Goal: Information Seeking & Learning: Learn about a topic

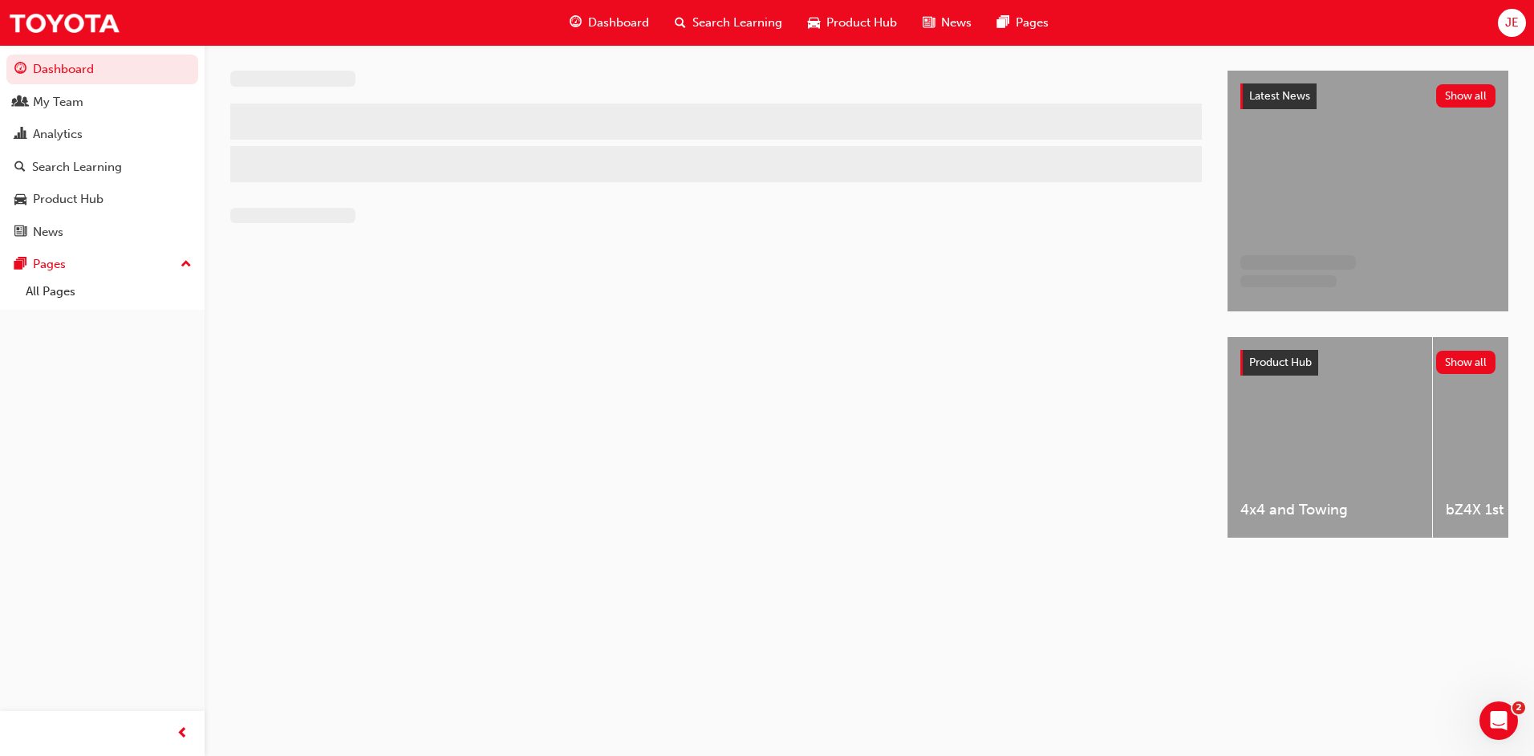
click at [1526, 21] on div "Dashboard Search Learning Product Hub News Pages JE" at bounding box center [767, 23] width 1534 height 46
click at [1511, 22] on span "JE" at bounding box center [1512, 23] width 14 height 18
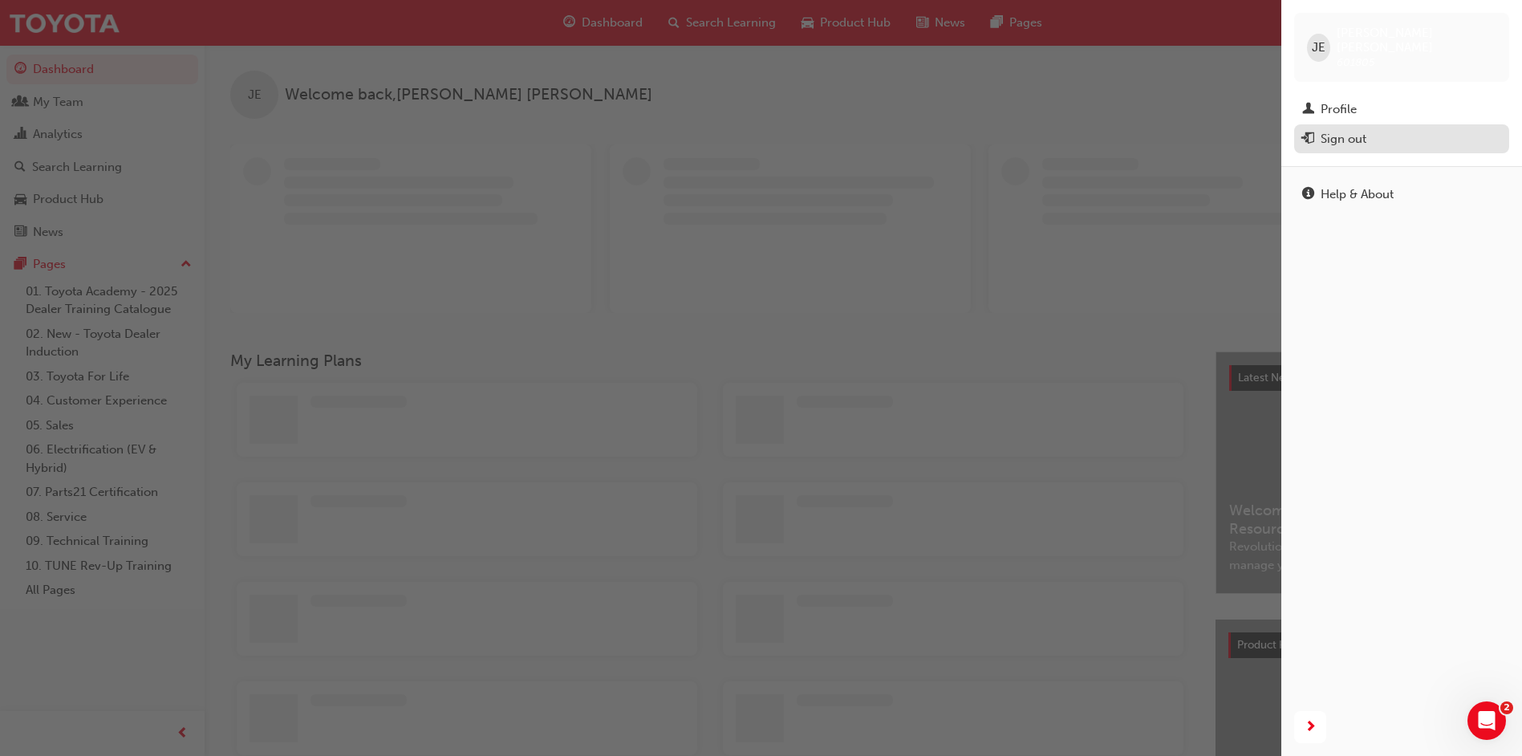
click at [1467, 124] on button "Sign out" at bounding box center [1401, 139] width 215 height 30
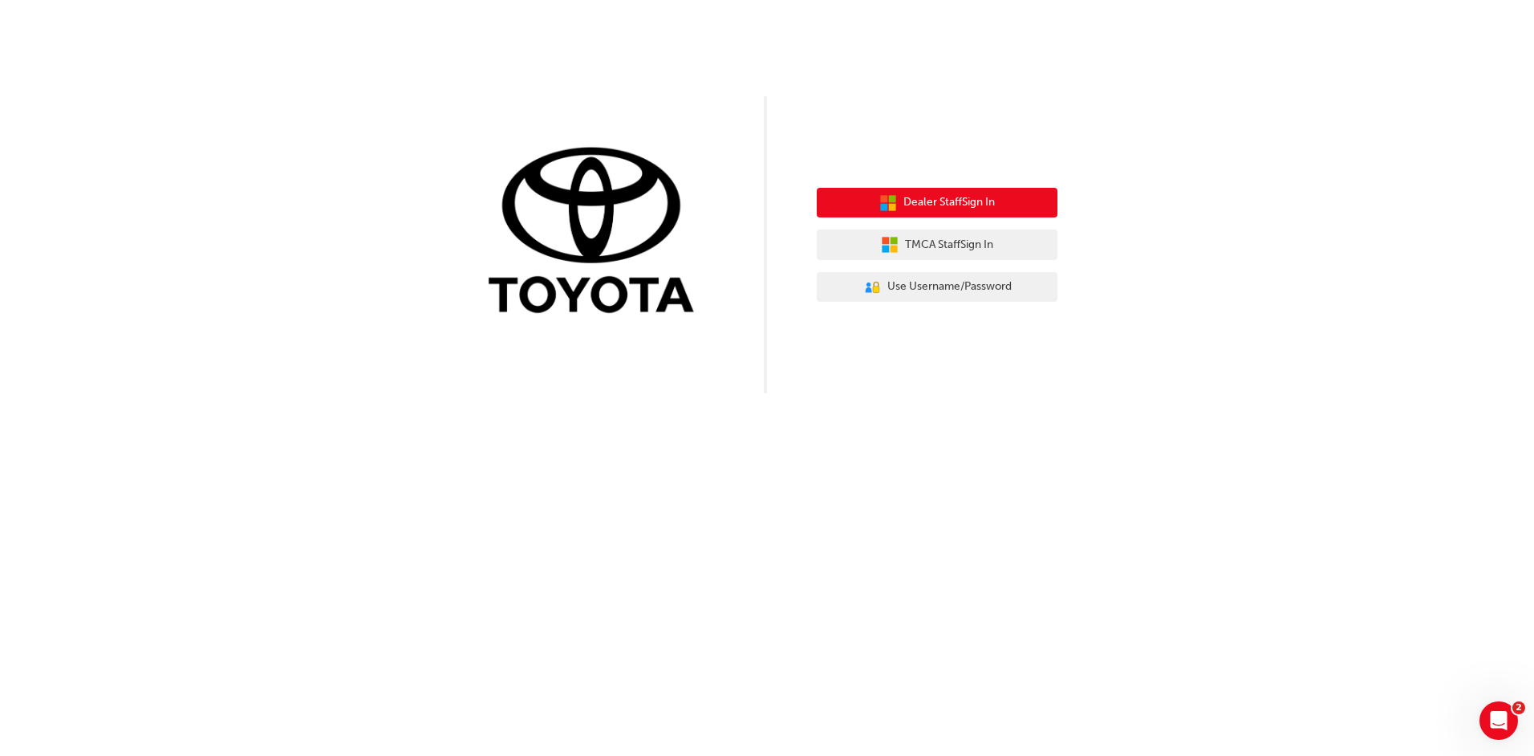
click at [973, 203] on span "Dealer Staff Sign In" at bounding box center [948, 202] width 91 height 18
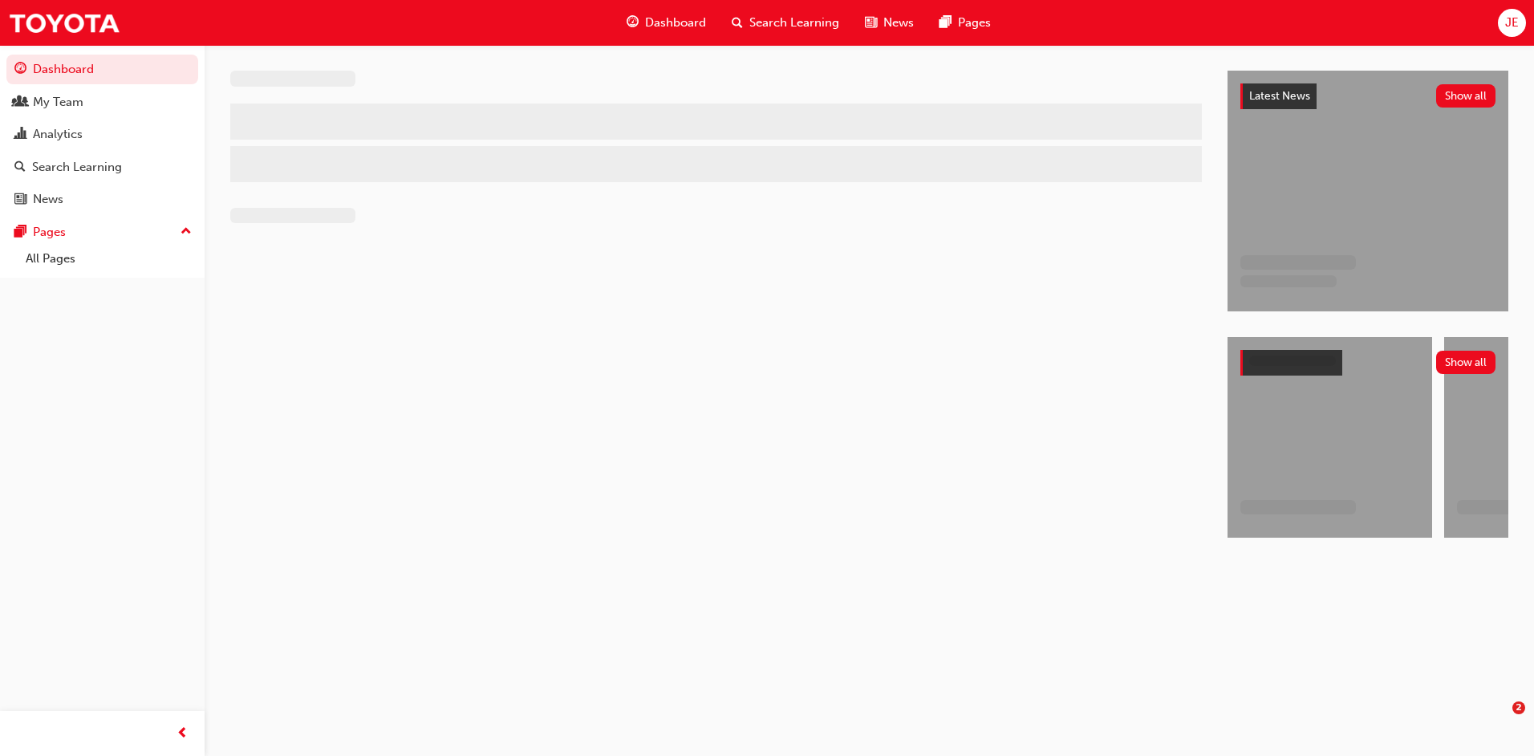
click at [1498, 32] on button "JE" at bounding box center [1512, 23] width 28 height 28
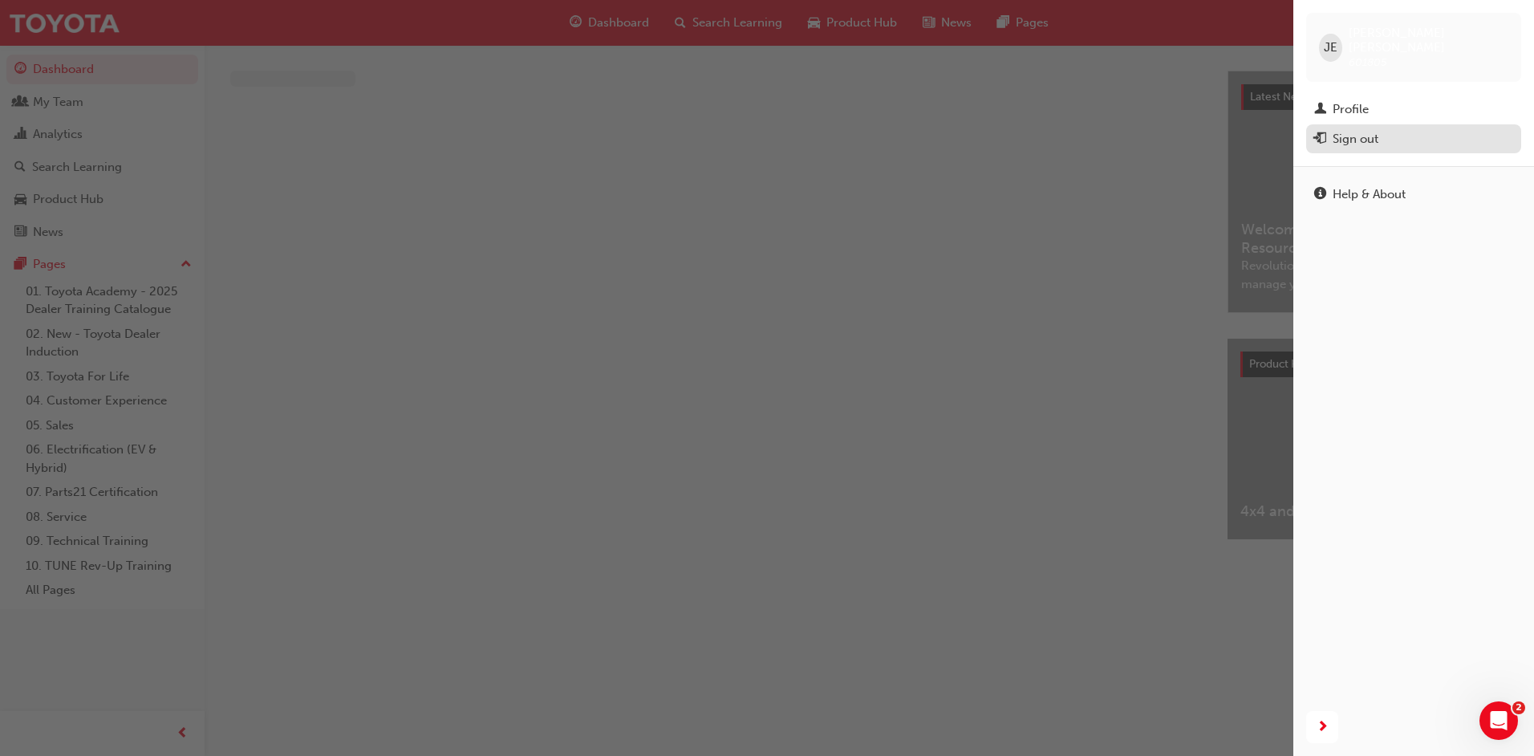
click at [1425, 124] on button "Sign out" at bounding box center [1413, 139] width 215 height 30
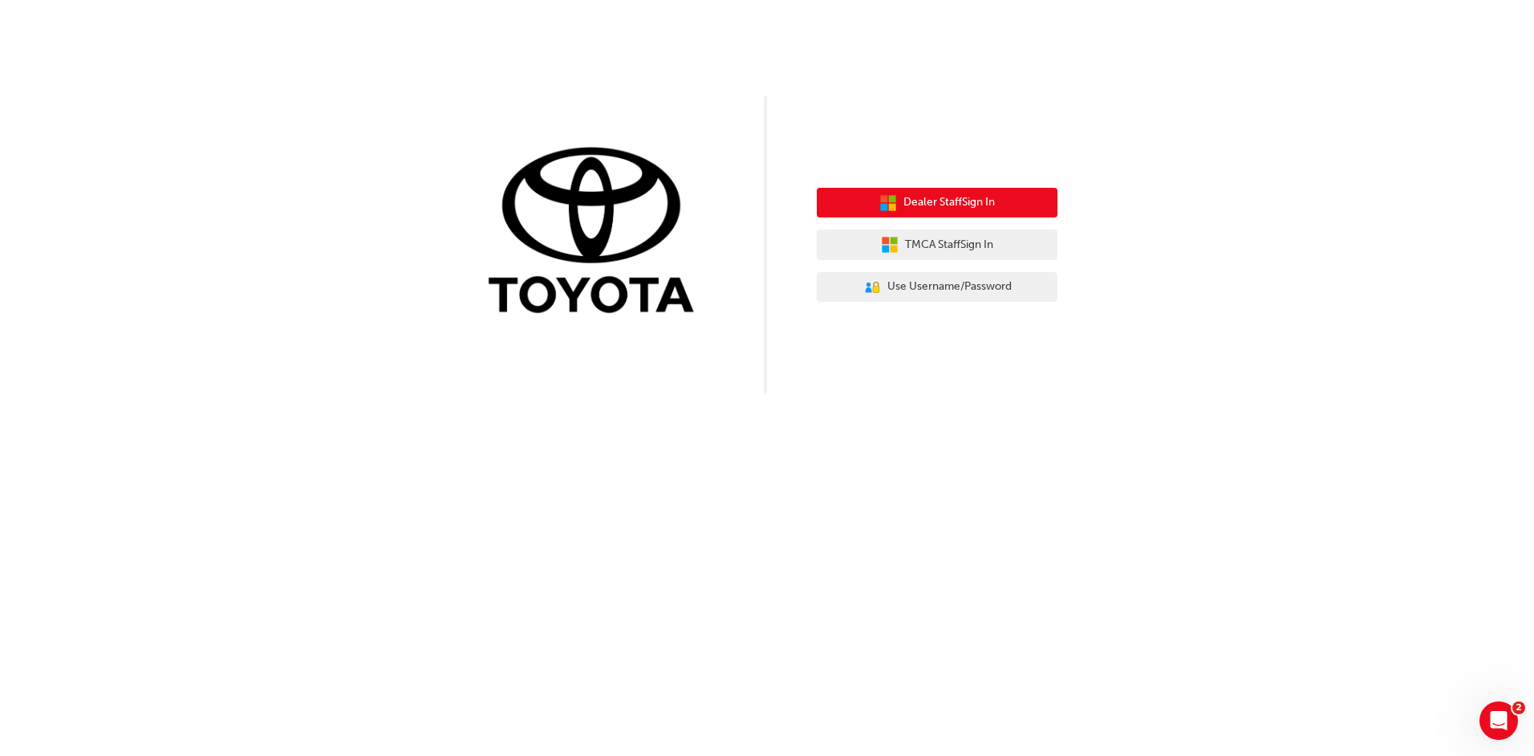
click at [923, 198] on span "Dealer Staff Sign In" at bounding box center [948, 202] width 91 height 18
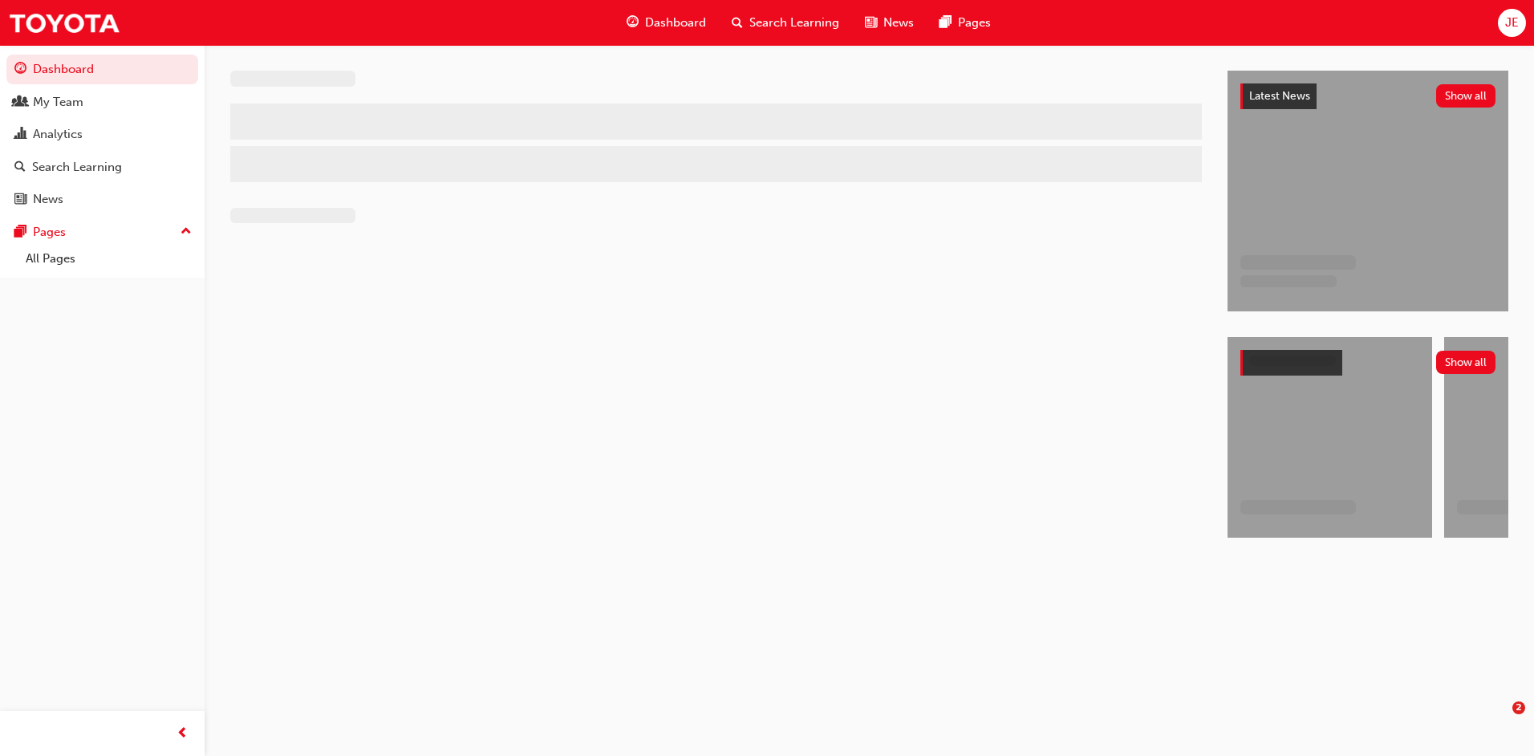
click at [1507, 25] on span "JE" at bounding box center [1512, 23] width 14 height 18
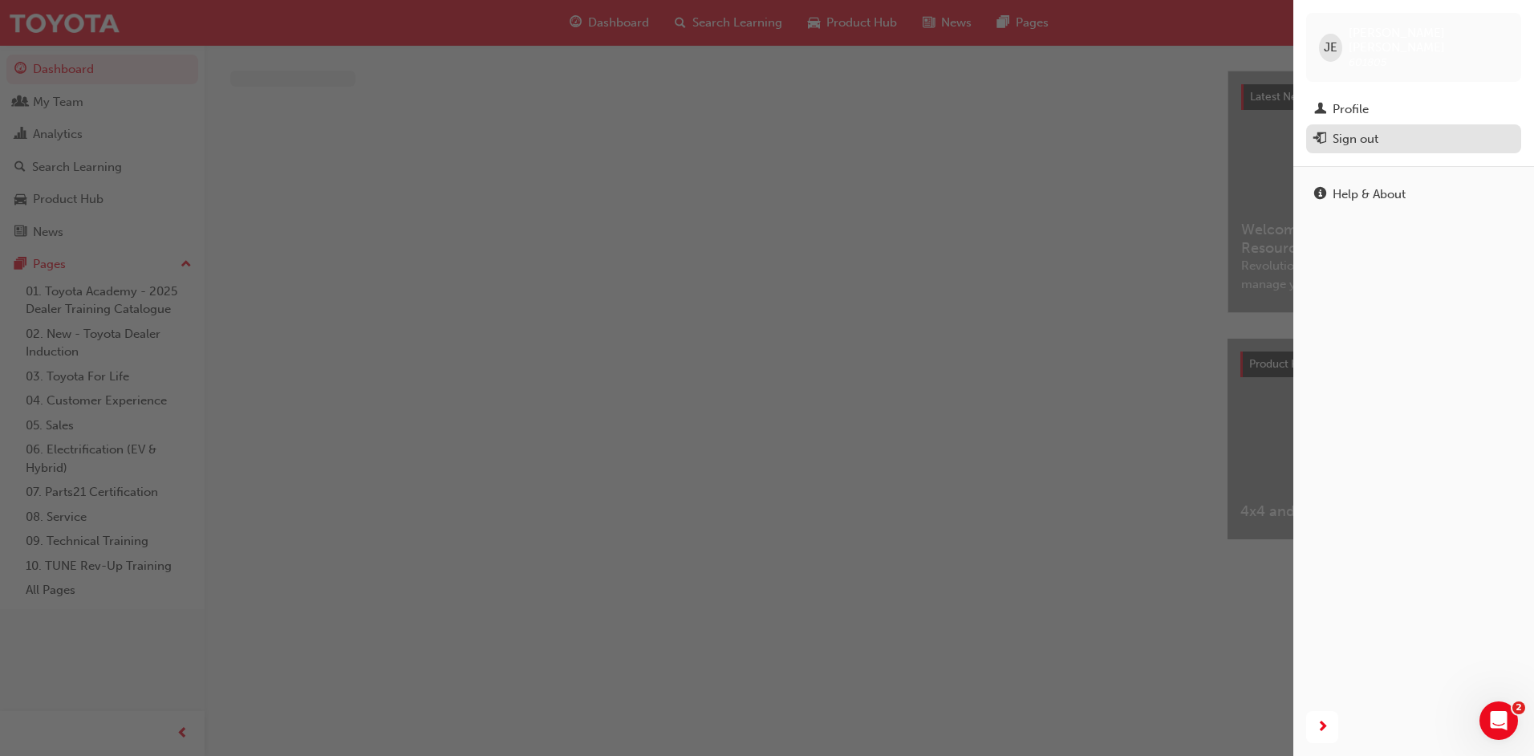
click at [1411, 129] on div "Sign out" at bounding box center [1413, 139] width 199 height 20
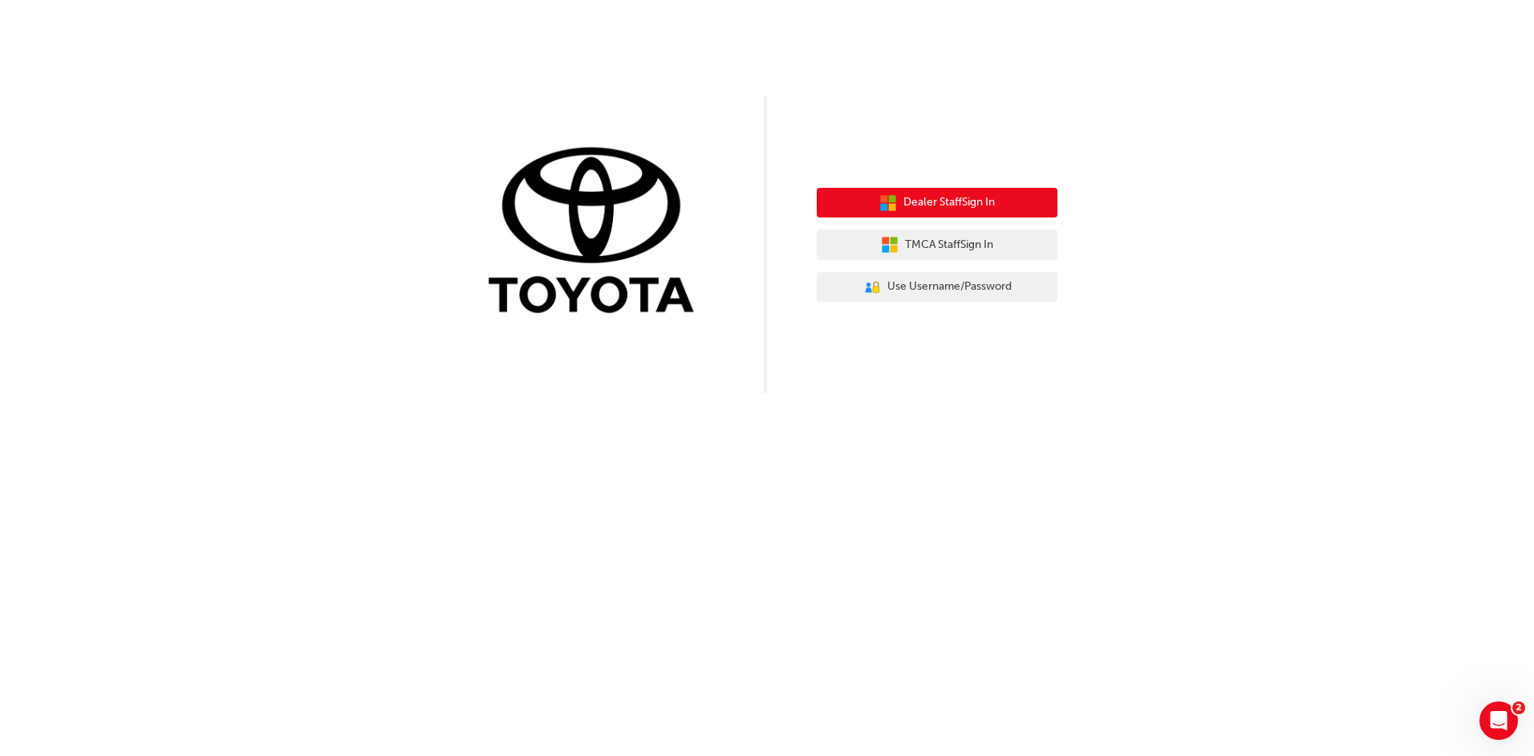
click at [981, 201] on span "Dealer Staff Sign In" at bounding box center [948, 202] width 91 height 18
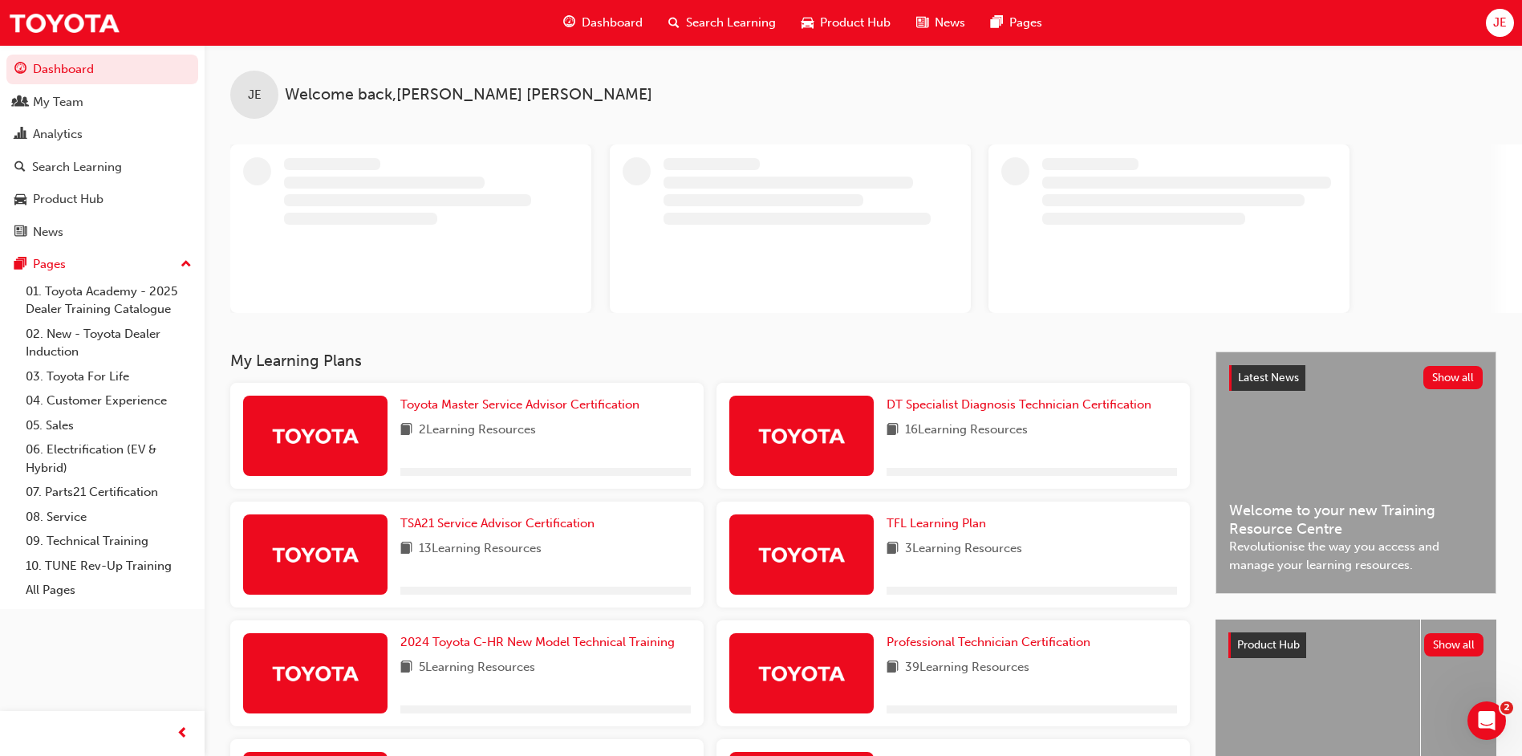
click at [865, 22] on span "Product Hub" at bounding box center [855, 23] width 71 height 18
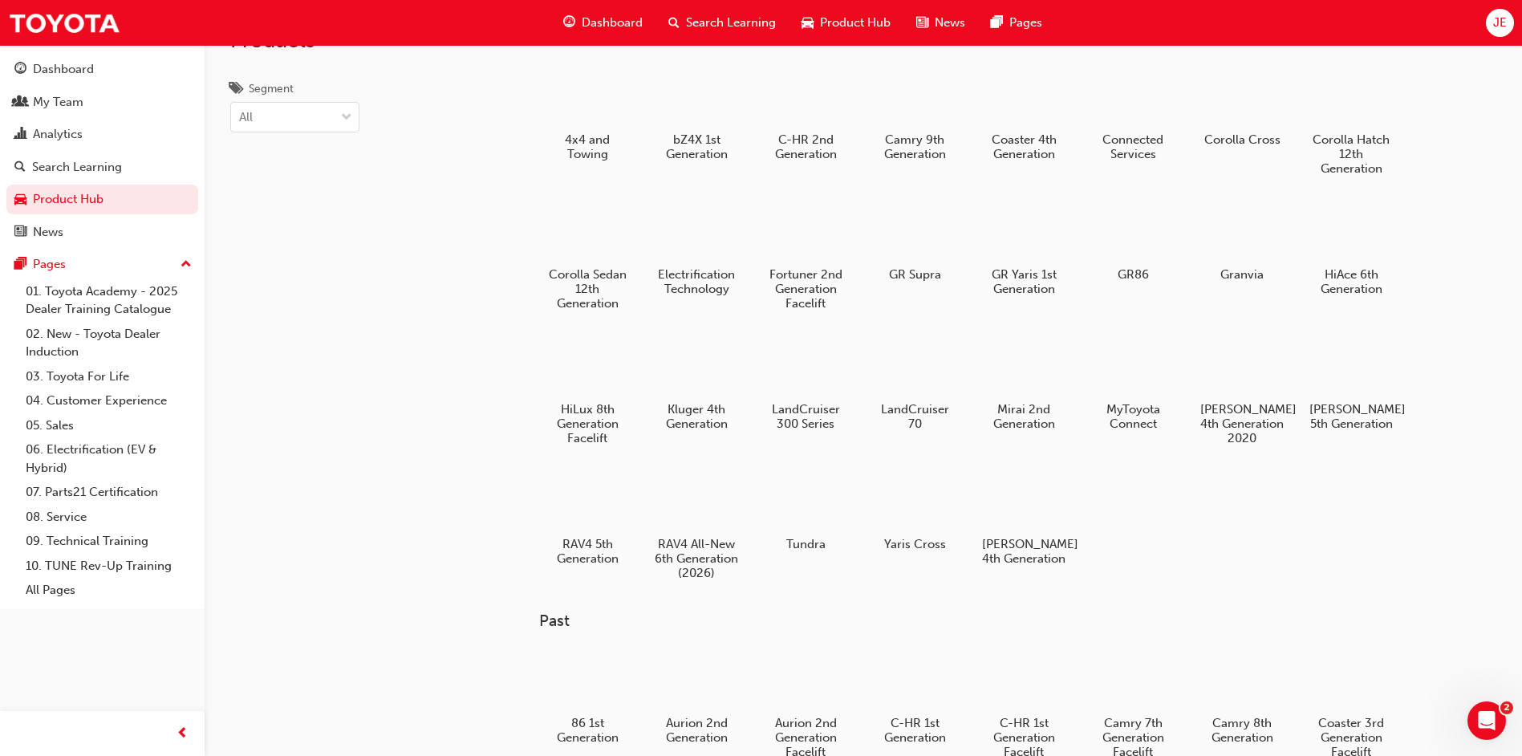
scroll to position [80, 0]
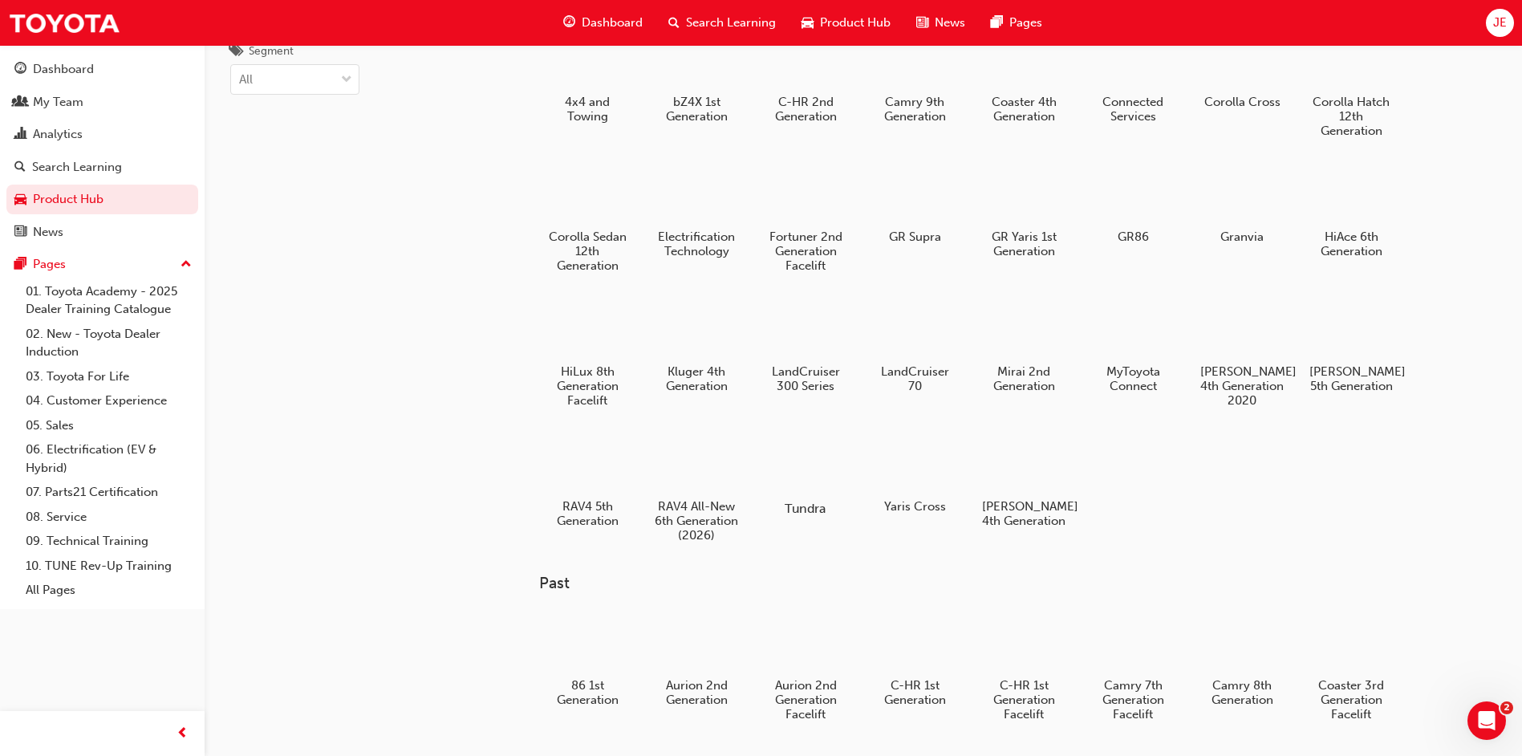
click at [787, 454] on div at bounding box center [805, 461] width 89 height 63
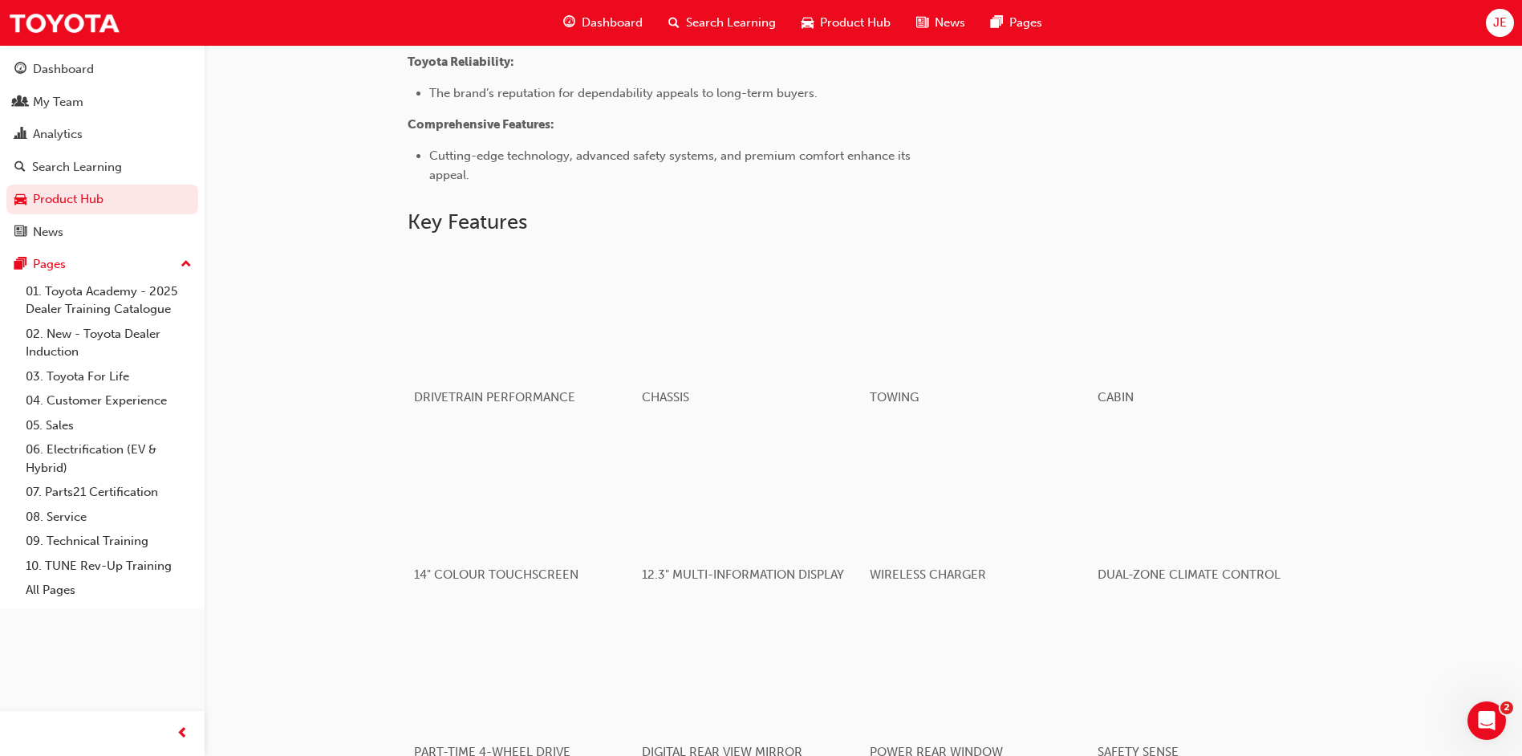
scroll to position [1043, 0]
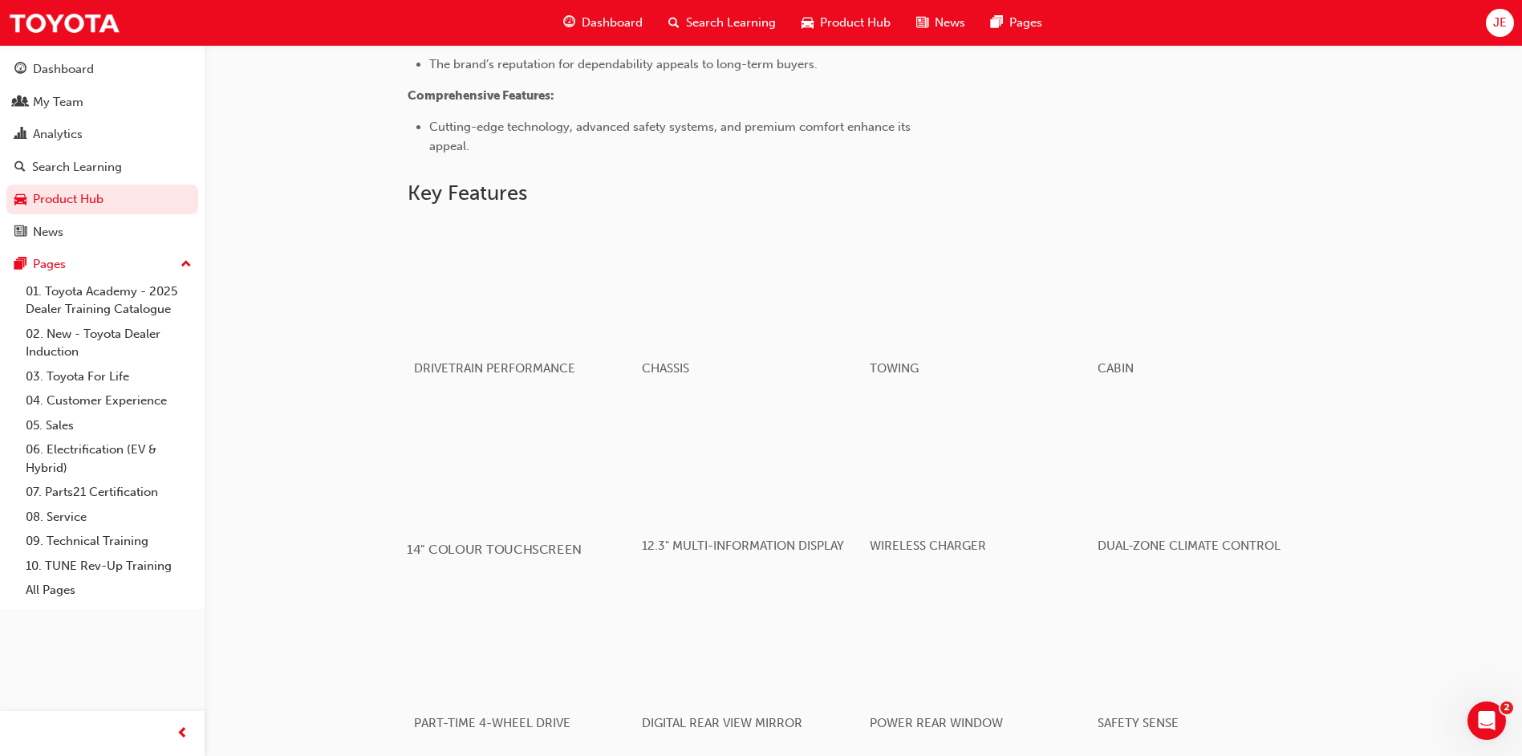
click at [487, 420] on div "button" at bounding box center [521, 461] width 229 height 128
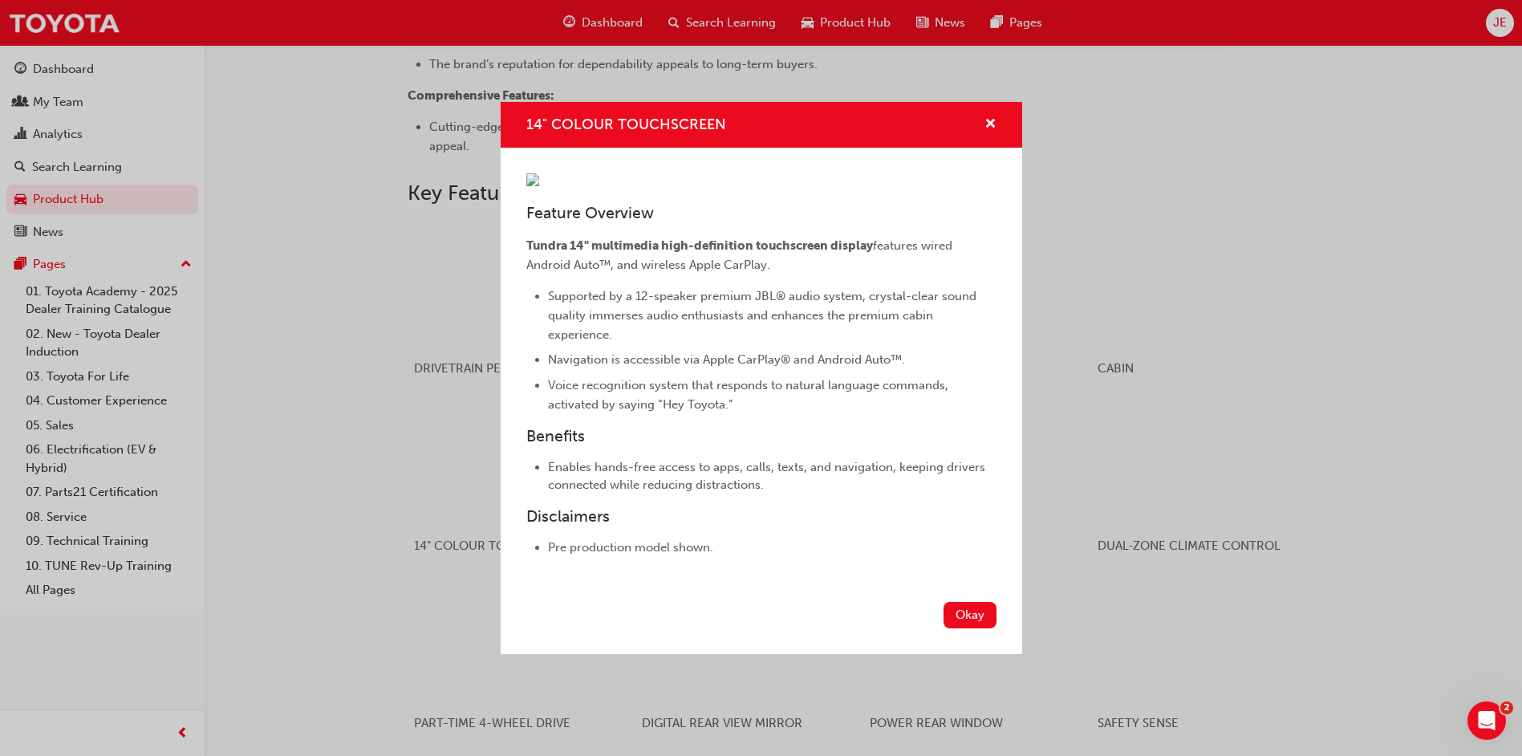
scroll to position [32, 0]
drag, startPoint x: 538, startPoint y: 371, endPoint x: 729, endPoint y: 379, distance: 191.1
click at [729, 379] on div "Tundra 14" multimedia high-definition touchscreen display features wired Androi…" at bounding box center [761, 325] width 470 height 178
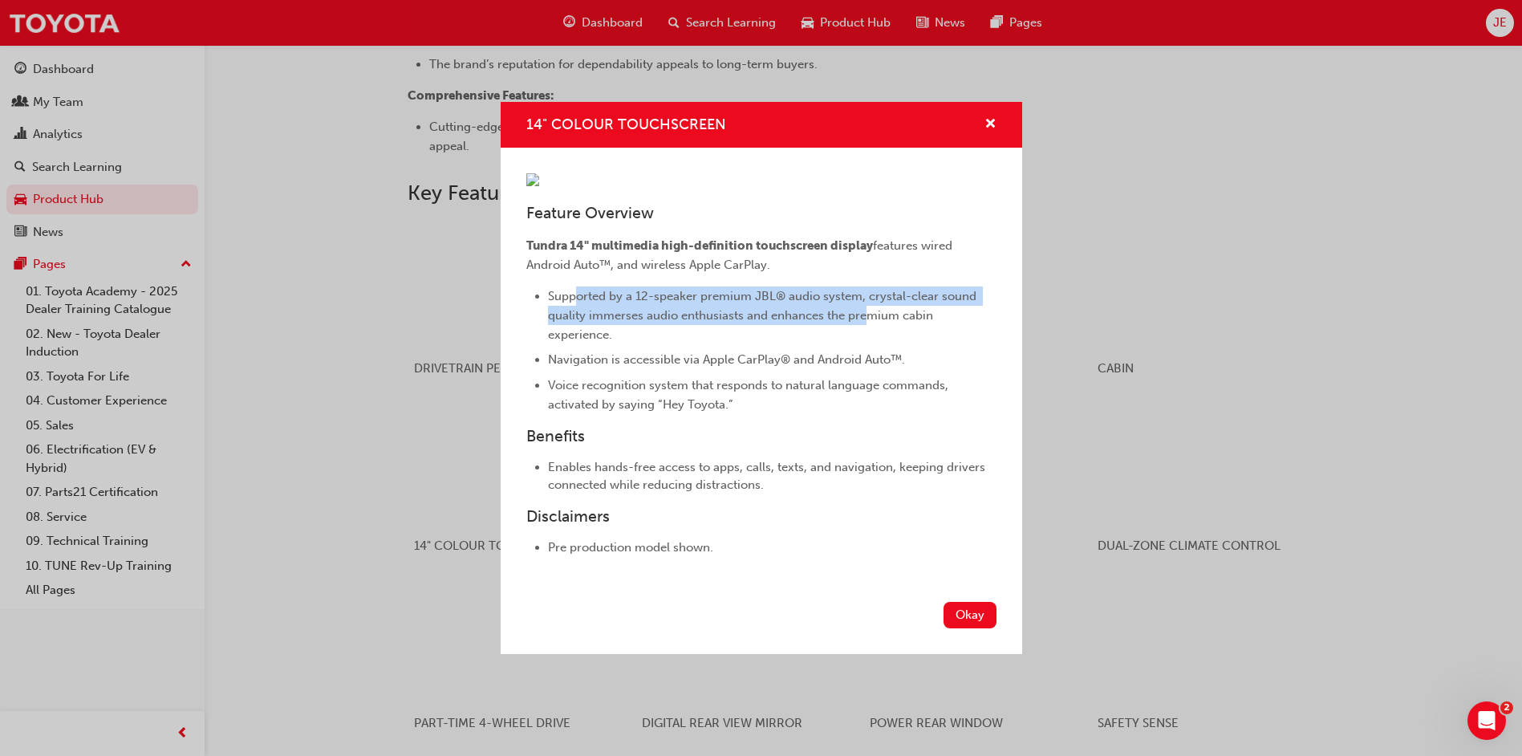
drag, startPoint x: 734, startPoint y: 408, endPoint x: 865, endPoint y: 410, distance: 130.8
click at [865, 342] on span "Supported by a 12-speaker premium JBL® audio system, crystal-clear sound qualit…" at bounding box center [764, 315] width 432 height 53
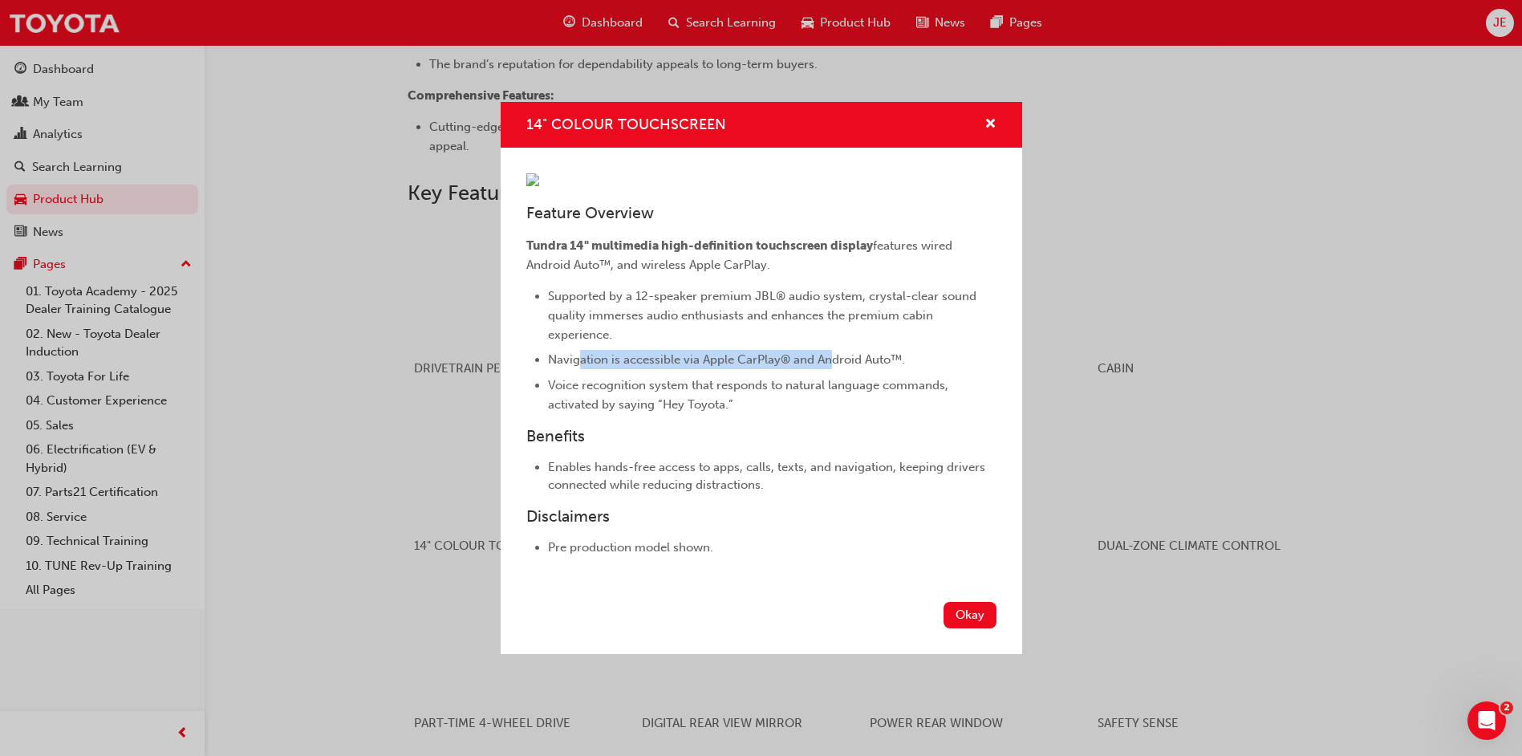
drag, startPoint x: 576, startPoint y: 466, endPoint x: 831, endPoint y: 466, distance: 255.2
click at [831, 367] on span "Navigation is accessible via Apple CarPlay® and Android Auto™." at bounding box center [726, 359] width 357 height 14
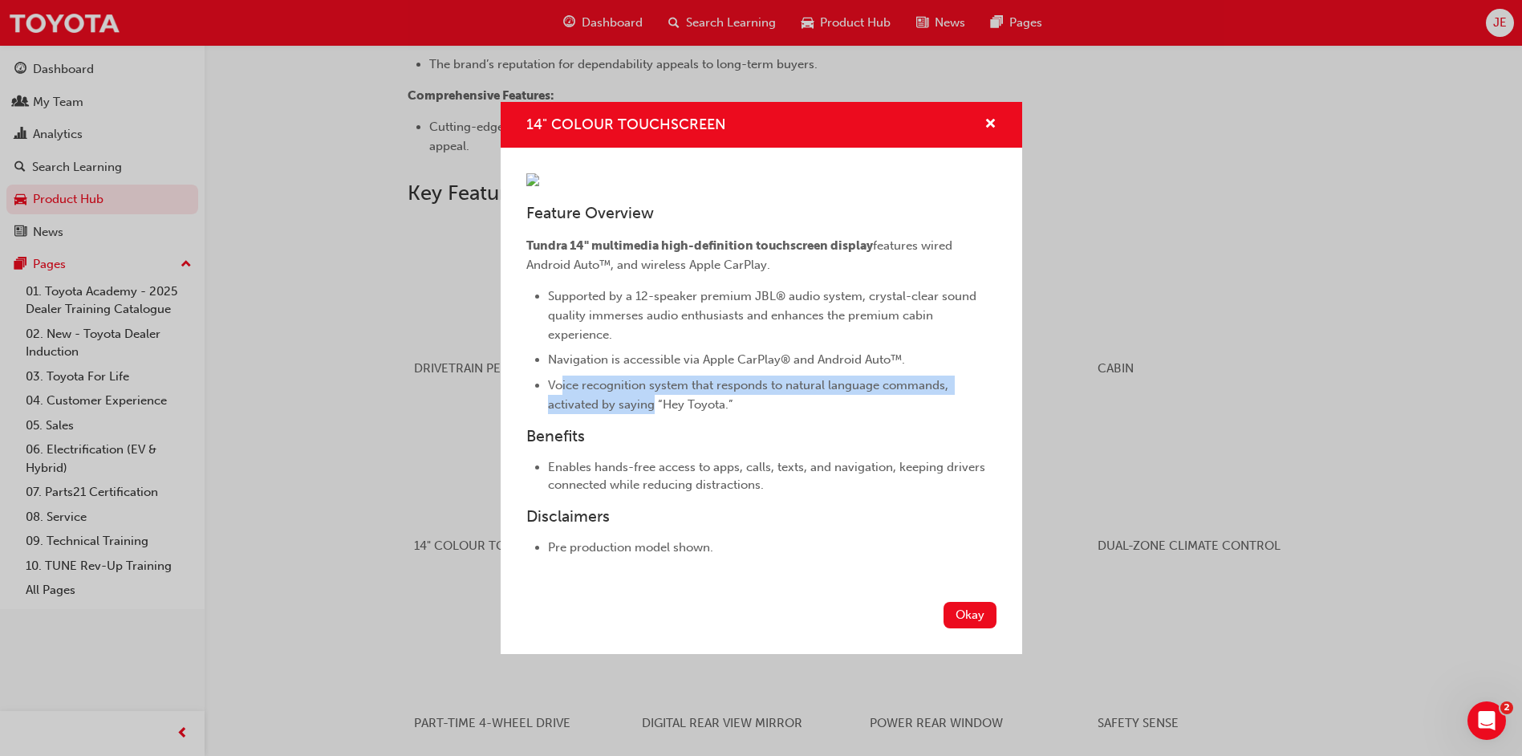
drag, startPoint x: 655, startPoint y: 499, endPoint x: 684, endPoint y: 503, distance: 29.2
click at [684, 412] on span "Voice recognition system that responds to natural language commands, activated …" at bounding box center [750, 395] width 404 height 34
click at [961, 628] on button "Okay" at bounding box center [970, 615] width 53 height 26
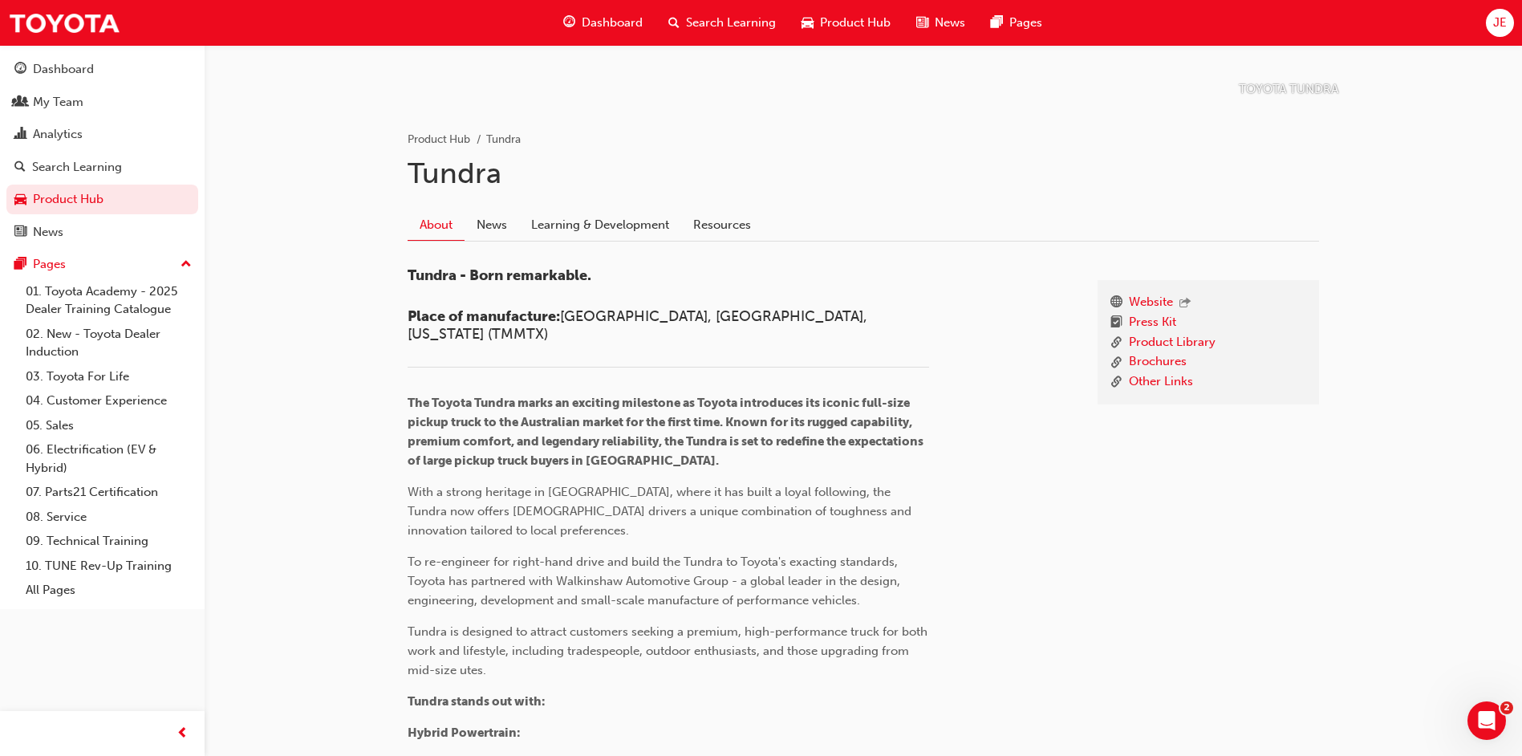
scroll to position [254, 0]
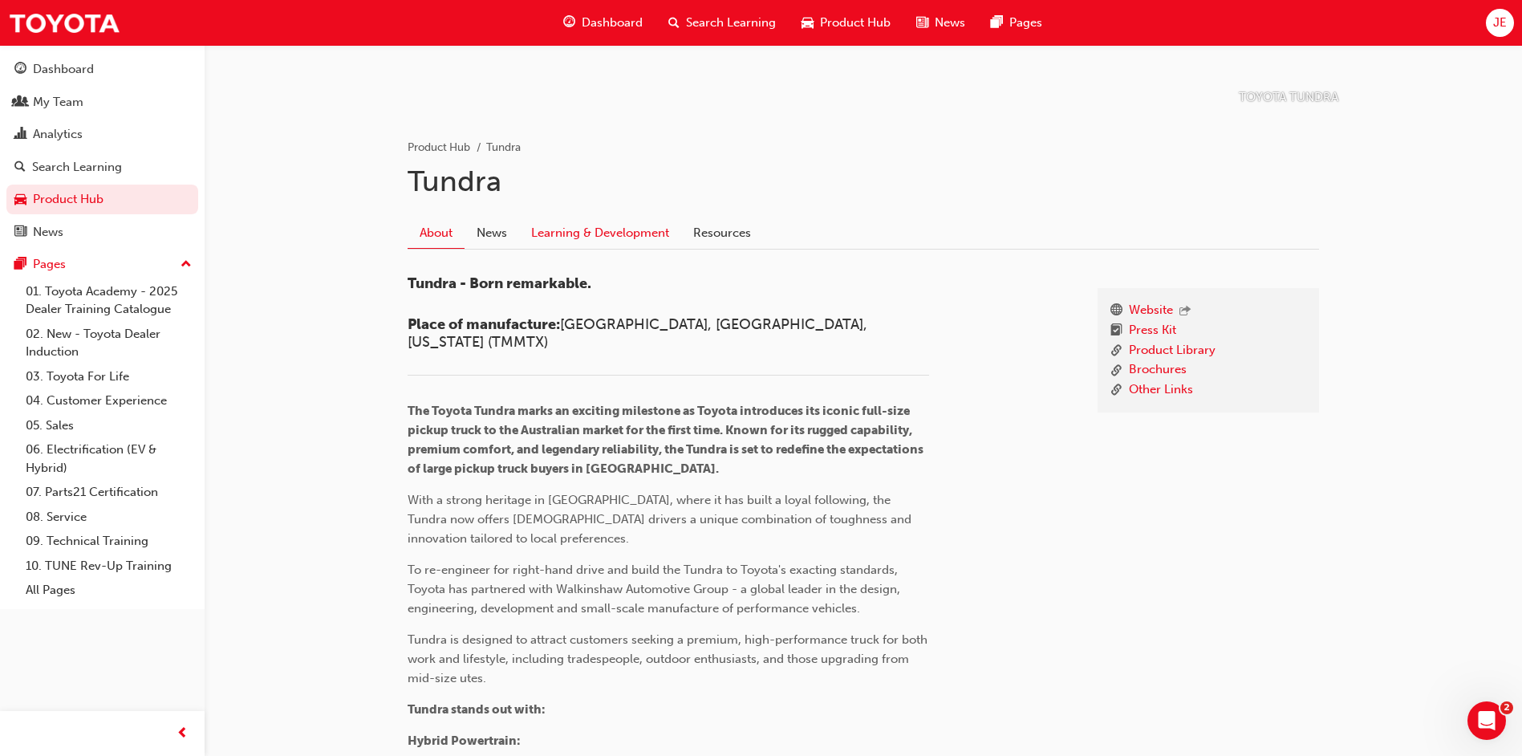
click at [609, 241] on link "Learning & Development" at bounding box center [600, 232] width 162 height 30
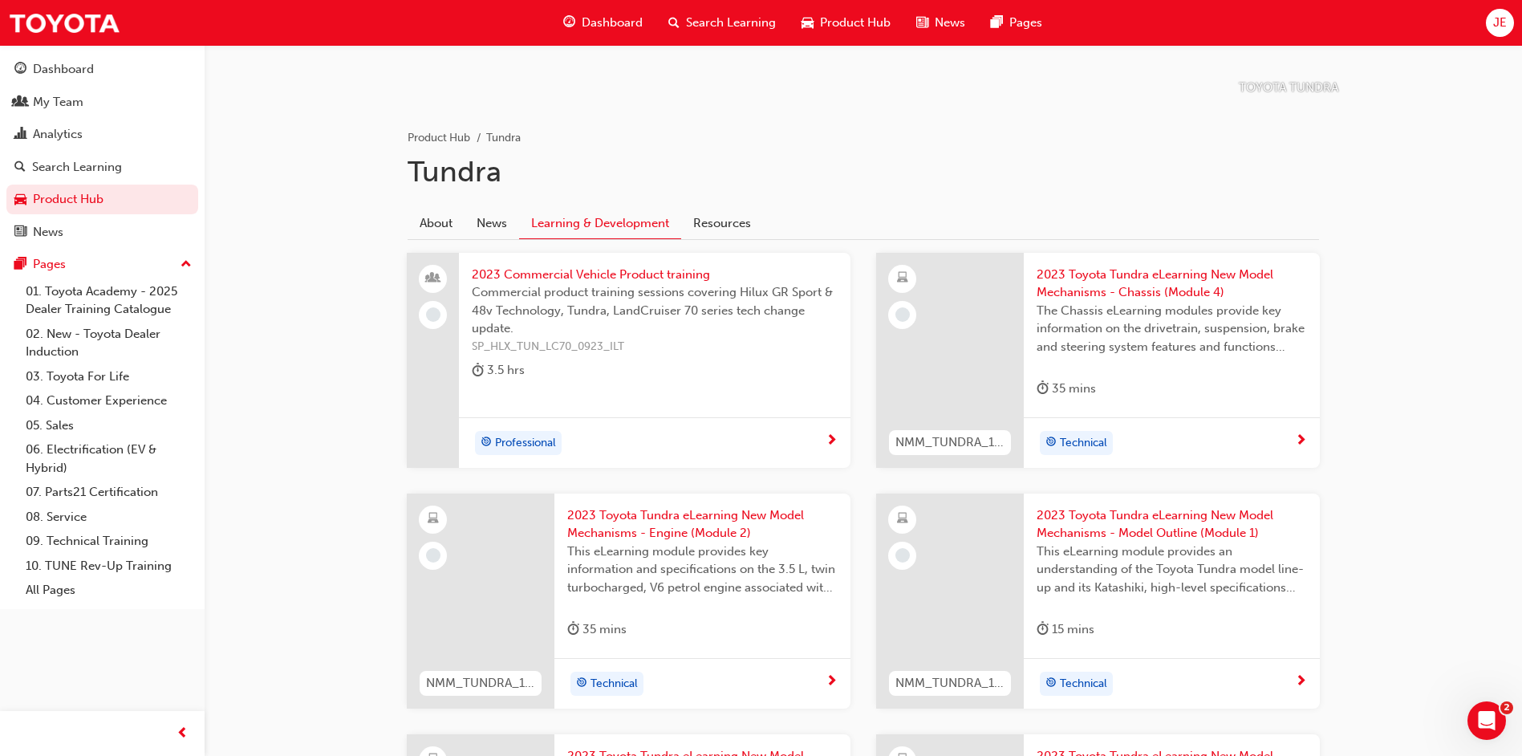
scroll to position [241, 0]
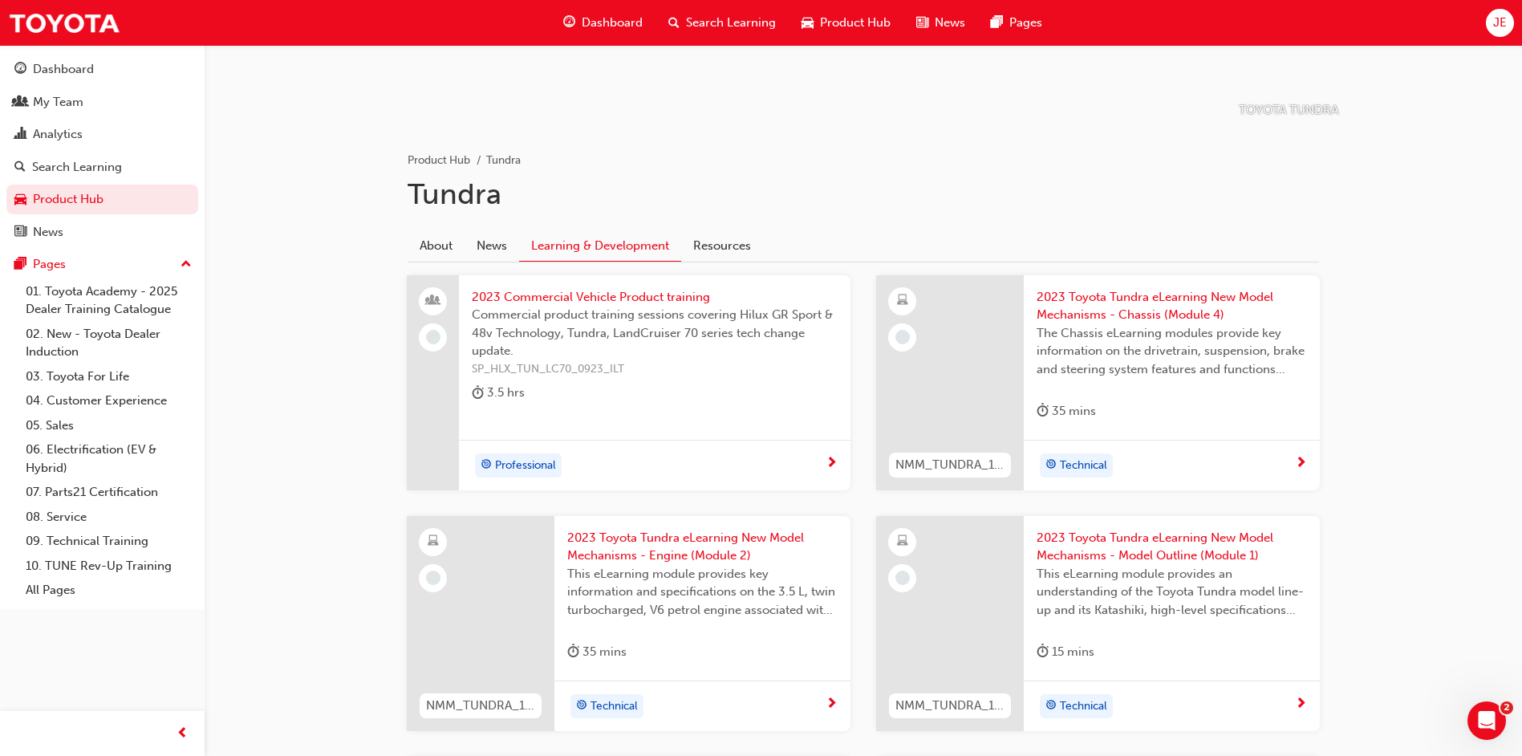
click at [570, 296] on span "2023 Commercial Vehicle Product training" at bounding box center [655, 297] width 366 height 18
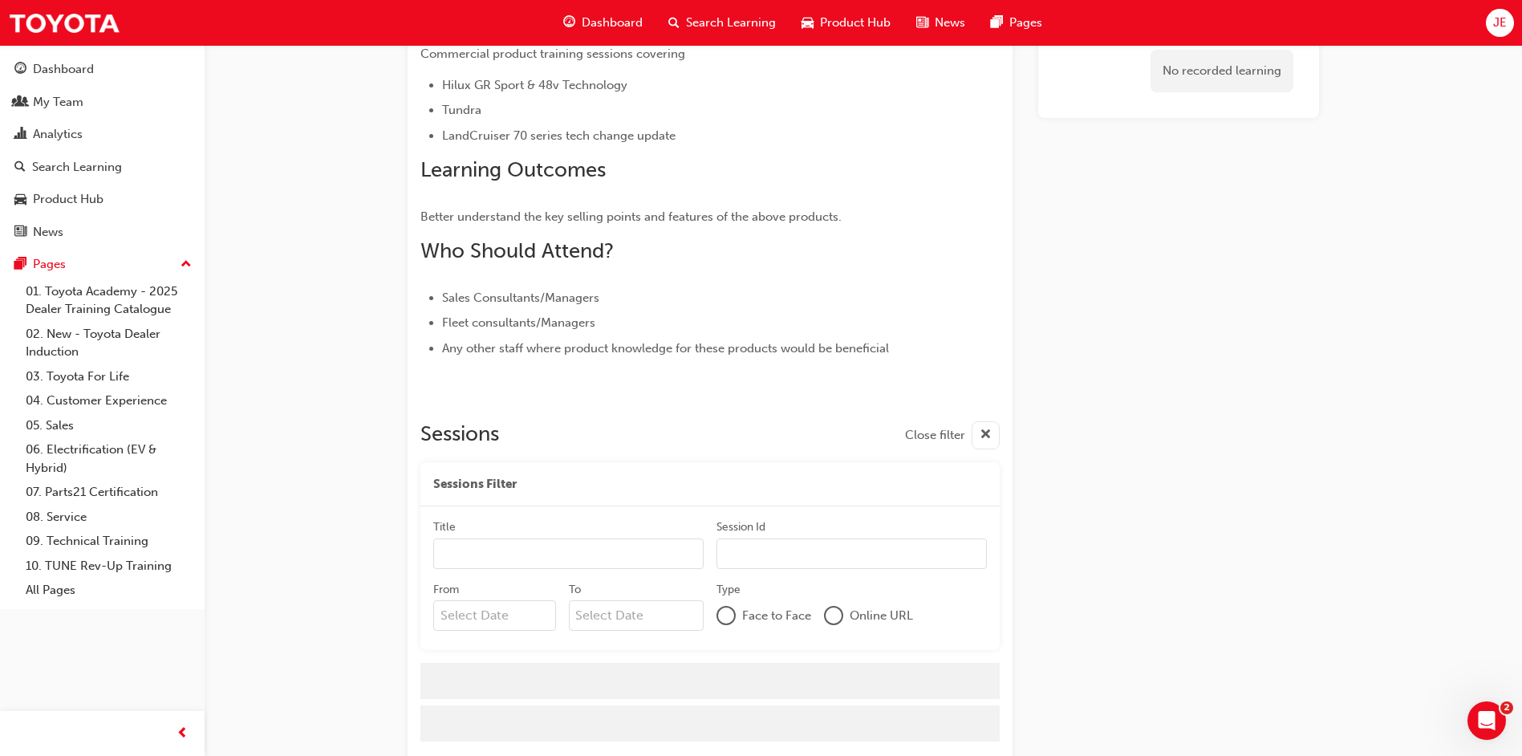
scroll to position [176, 0]
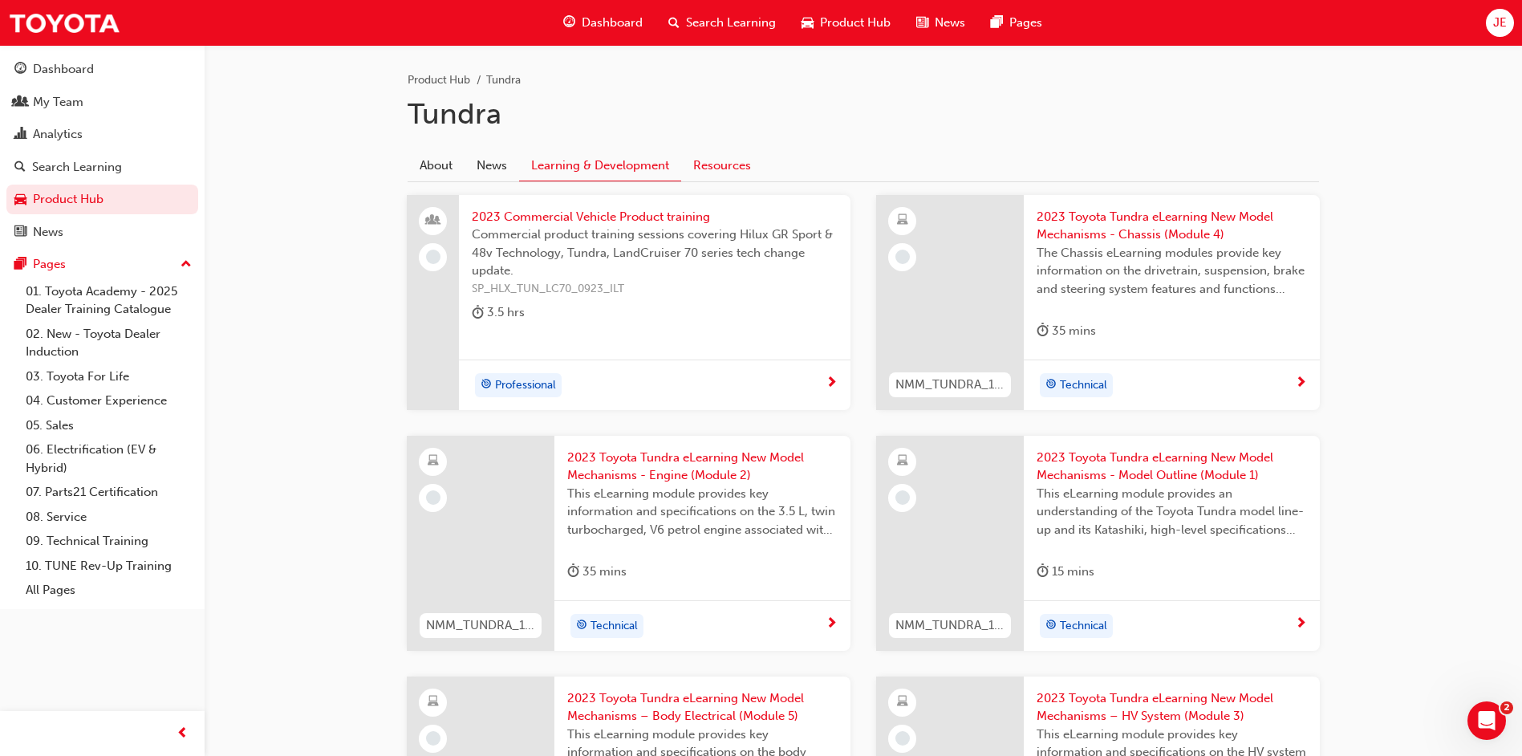
click at [729, 166] on link "Resources" at bounding box center [722, 165] width 82 height 30
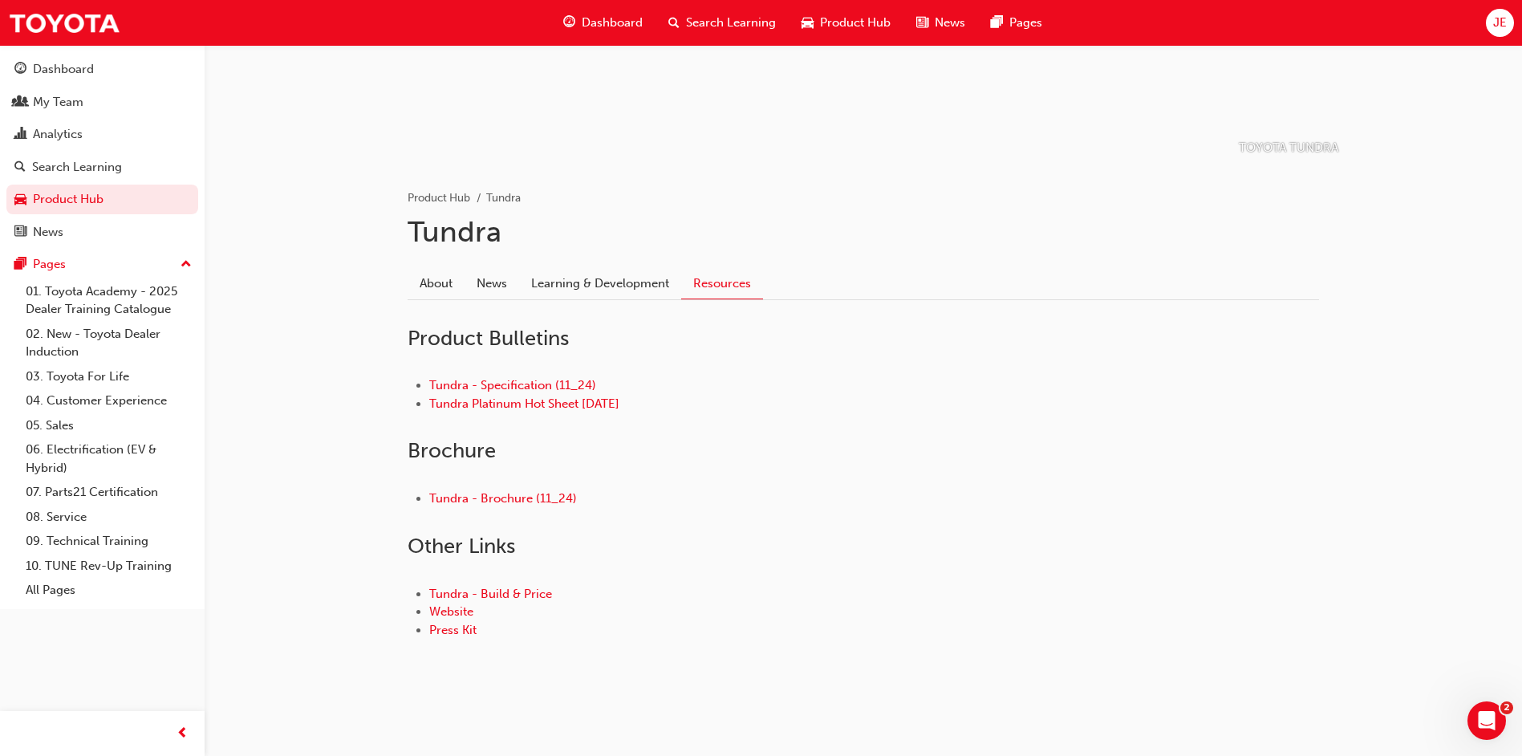
scroll to position [203, 0]
click at [441, 278] on link "About" at bounding box center [436, 283] width 57 height 30
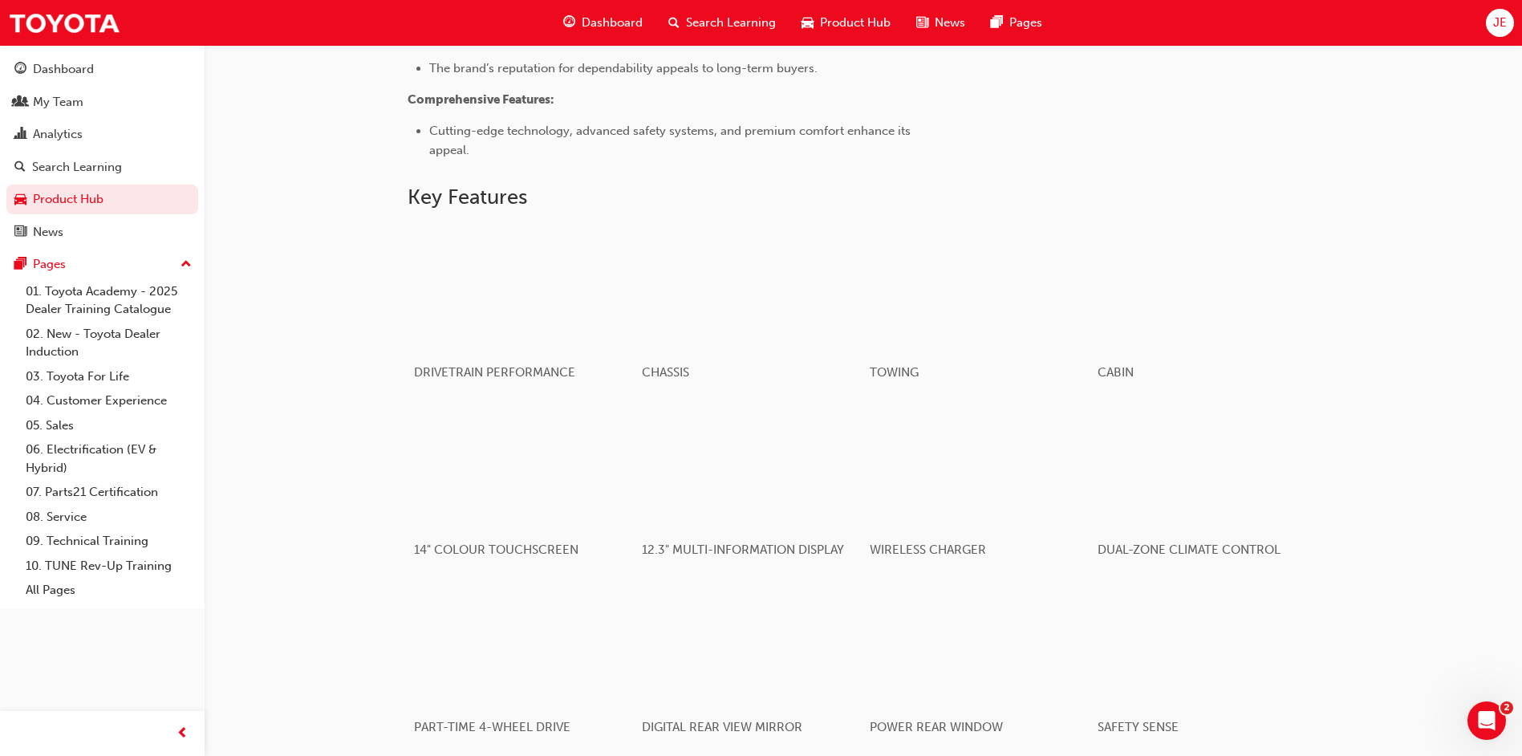
scroll to position [1086, 0]
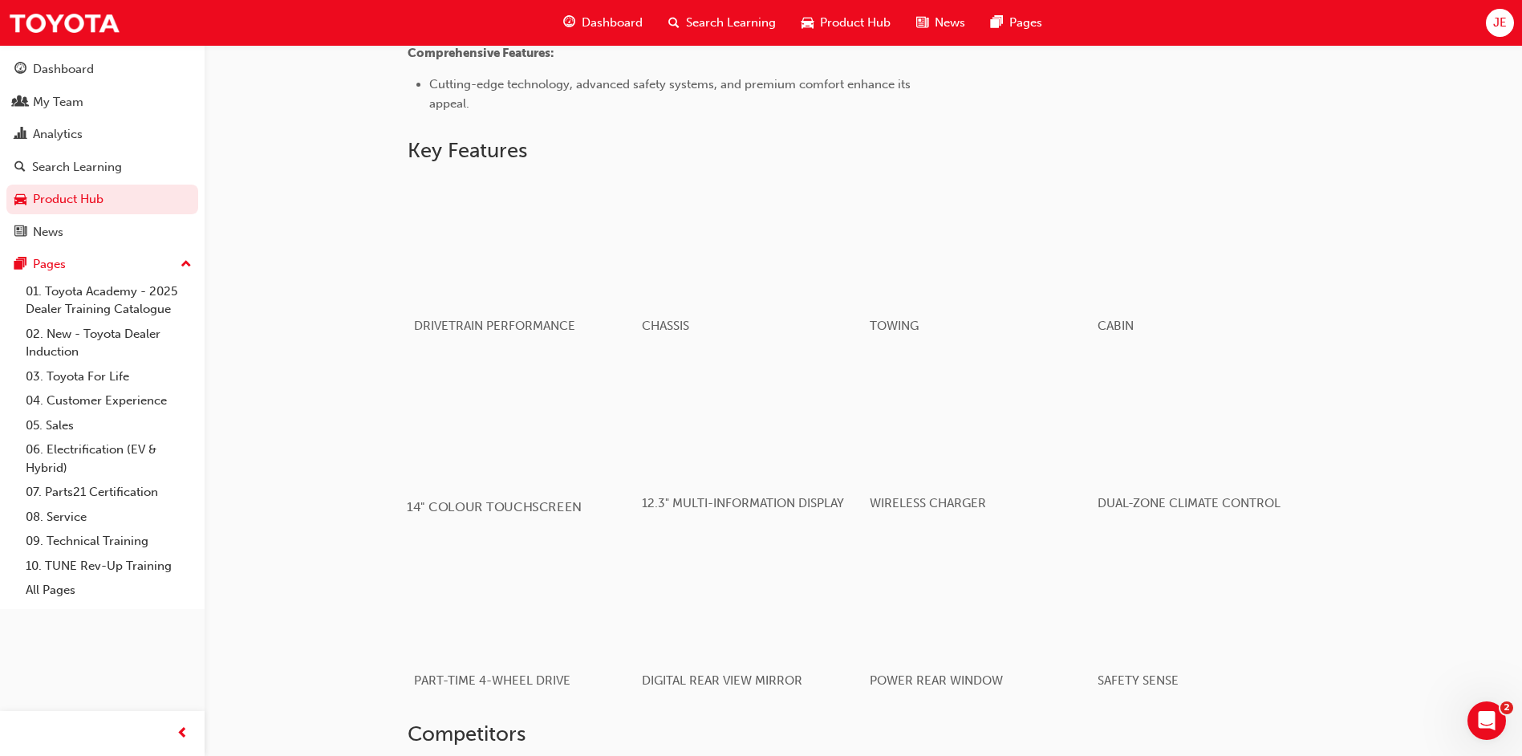
click at [575, 368] on div "button" at bounding box center [521, 419] width 229 height 128
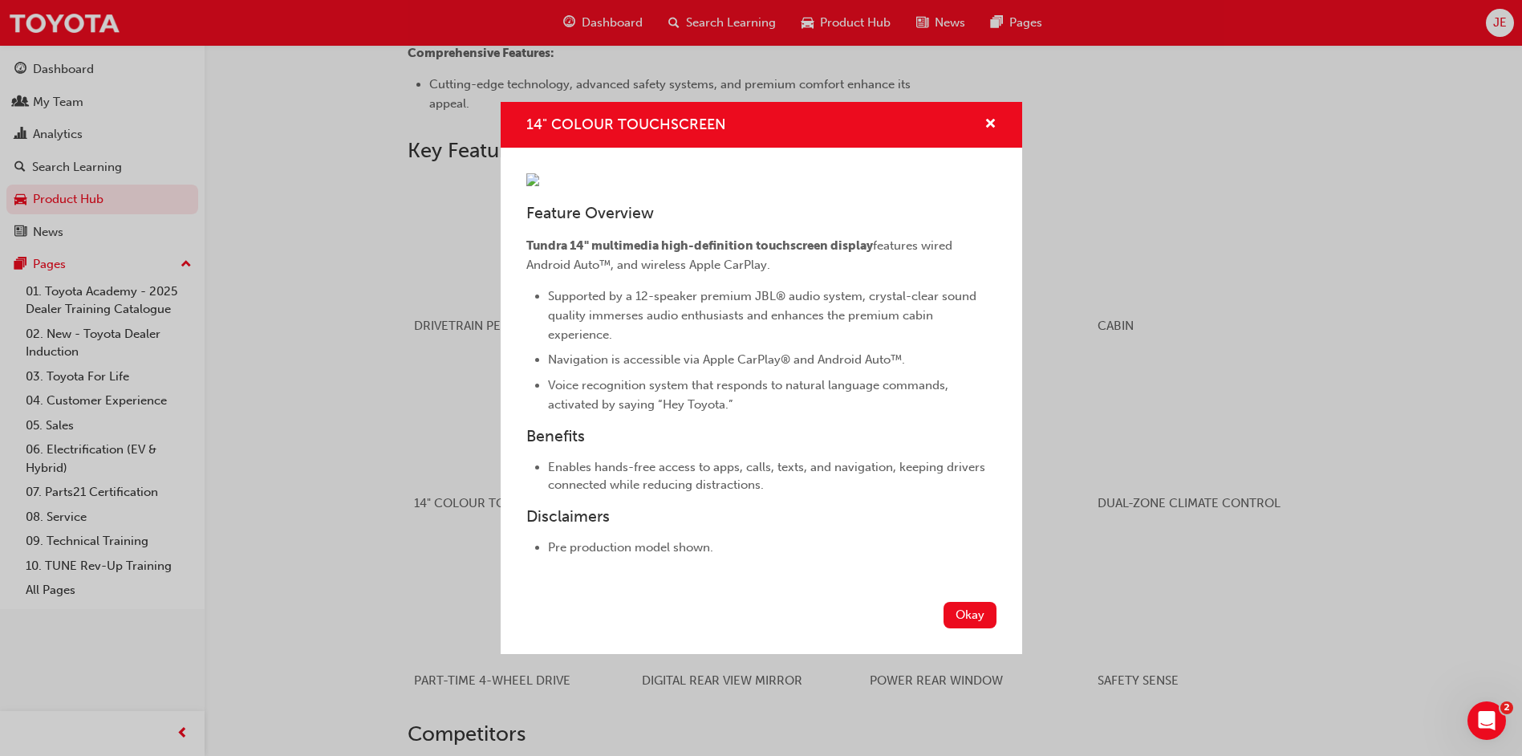
scroll to position [32, 0]
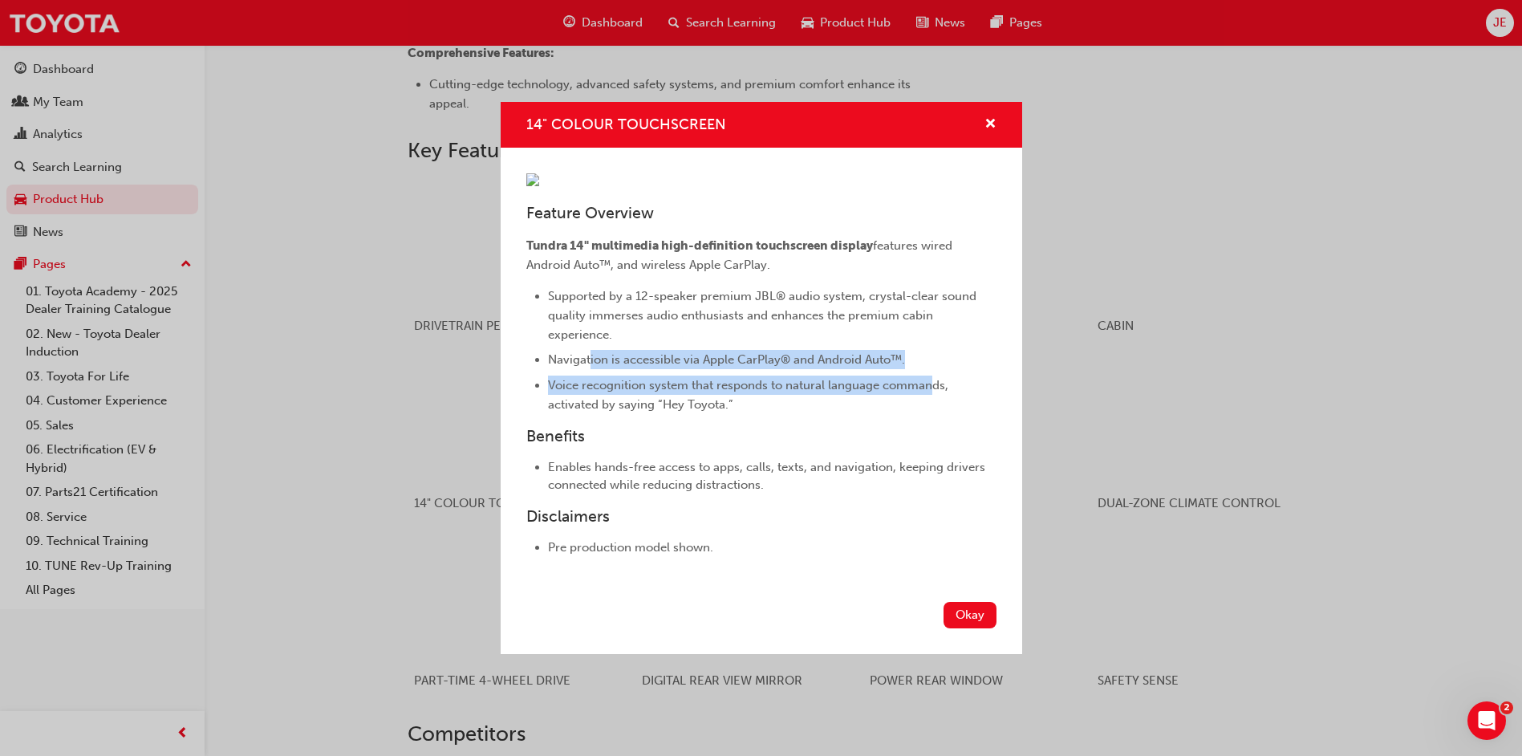
drag, startPoint x: 590, startPoint y: 459, endPoint x: 931, endPoint y: 489, distance: 342.4
click at [931, 414] on ul "Supported by a 12-speaker premium JBL® audio system, crystal-clear sound qualit…" at bounding box center [761, 350] width 470 height 128
drag, startPoint x: 931, startPoint y: 489, endPoint x: 831, endPoint y: 470, distance: 101.3
click at [831, 369] on li "Navigation is accessible via Apple CarPlay® and Android Auto™." at bounding box center [772, 359] width 449 height 19
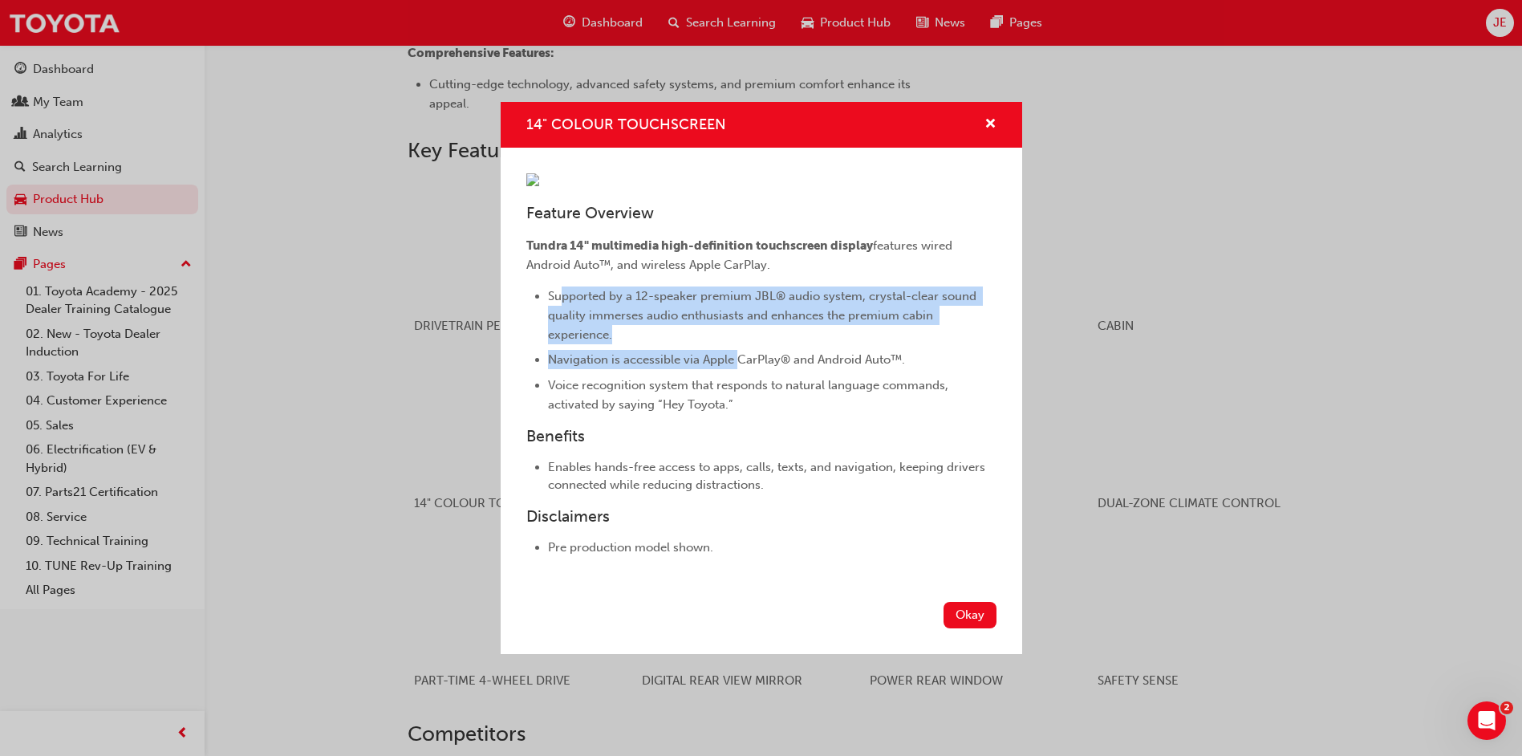
drag, startPoint x: 561, startPoint y: 397, endPoint x: 735, endPoint y: 470, distance: 188.8
click at [735, 414] on ul "Supported by a 12-speaker premium JBL® audio system, crystal-clear sound qualit…" at bounding box center [761, 350] width 470 height 128
click at [735, 369] on li "Navigation is accessible via Apple CarPlay® and Android Auto™." at bounding box center [772, 359] width 449 height 19
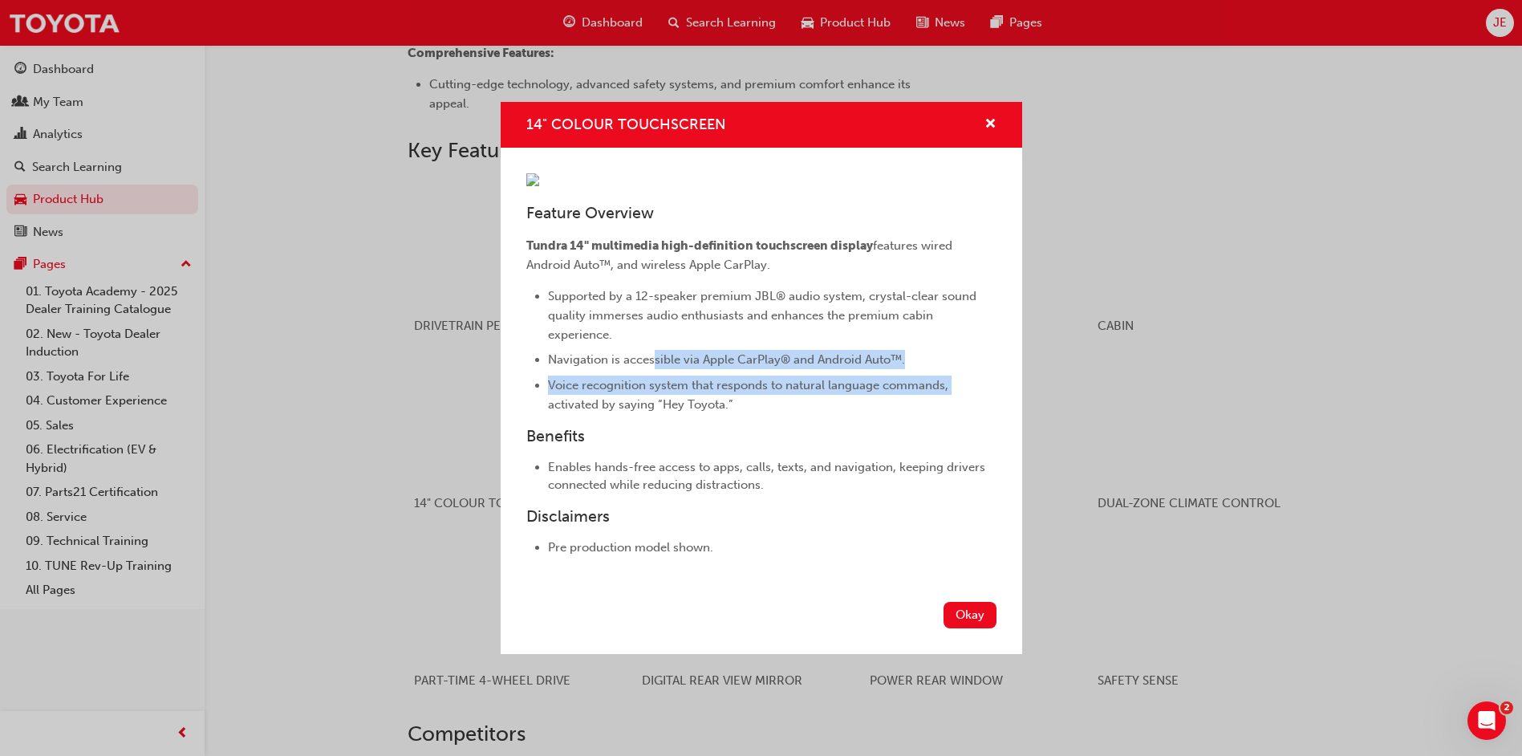
drag, startPoint x: 653, startPoint y: 464, endPoint x: 952, endPoint y: 475, distance: 298.7
click at [952, 414] on ul "Supported by a 12-speaker premium JBL® audio system, crystal-clear sound qualit…" at bounding box center [761, 350] width 470 height 128
click at [946, 414] on ul "Supported by a 12-speaker premium JBL® audio system, crystal-clear sound qualit…" at bounding box center [761, 350] width 470 height 128
drag, startPoint x: 550, startPoint y: 485, endPoint x: 666, endPoint y: 510, distance: 118.0
click at [666, 412] on span "Voice recognition system that responds to natural language commands, activated …" at bounding box center [750, 395] width 404 height 34
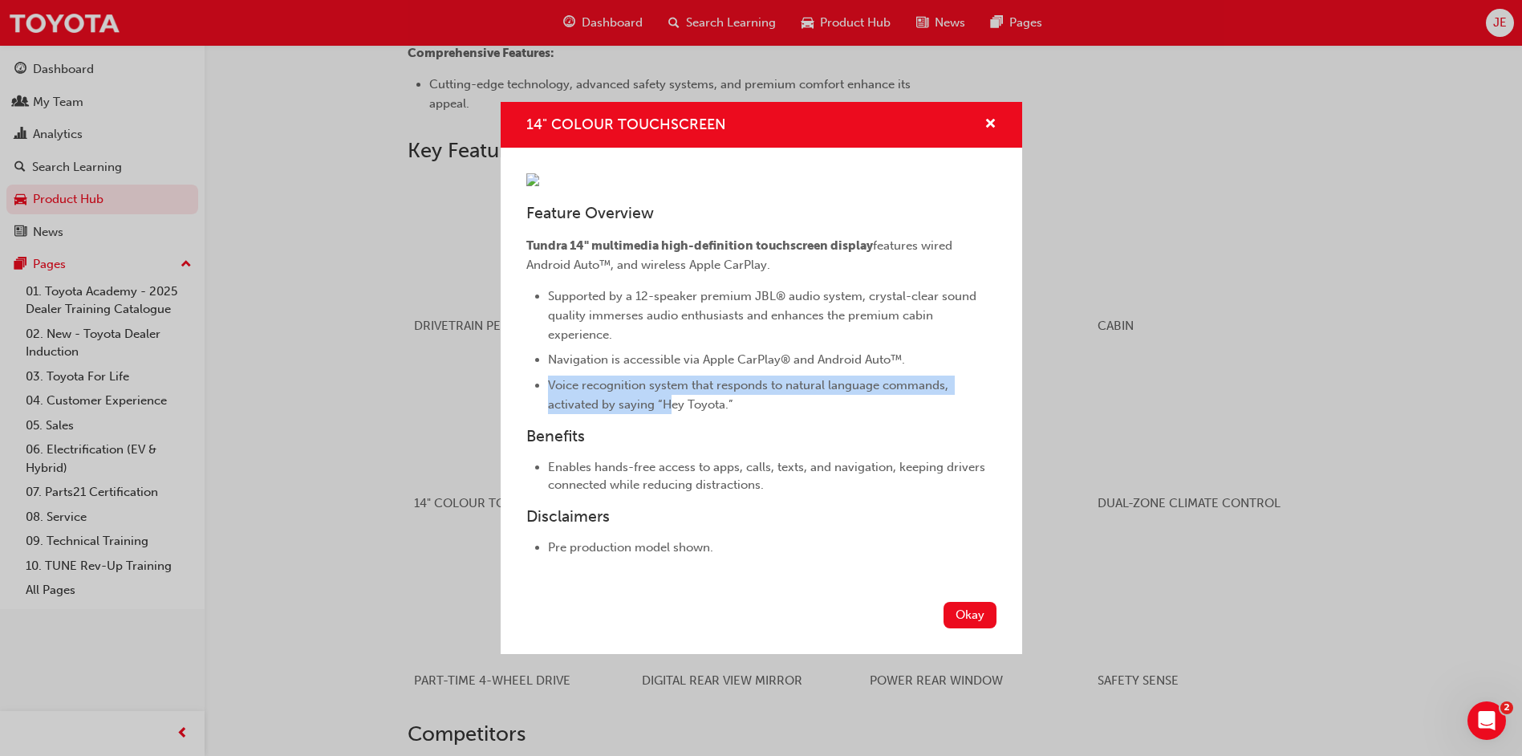
click at [666, 412] on span "Voice recognition system that responds to natural language commands, activated …" at bounding box center [750, 395] width 404 height 34
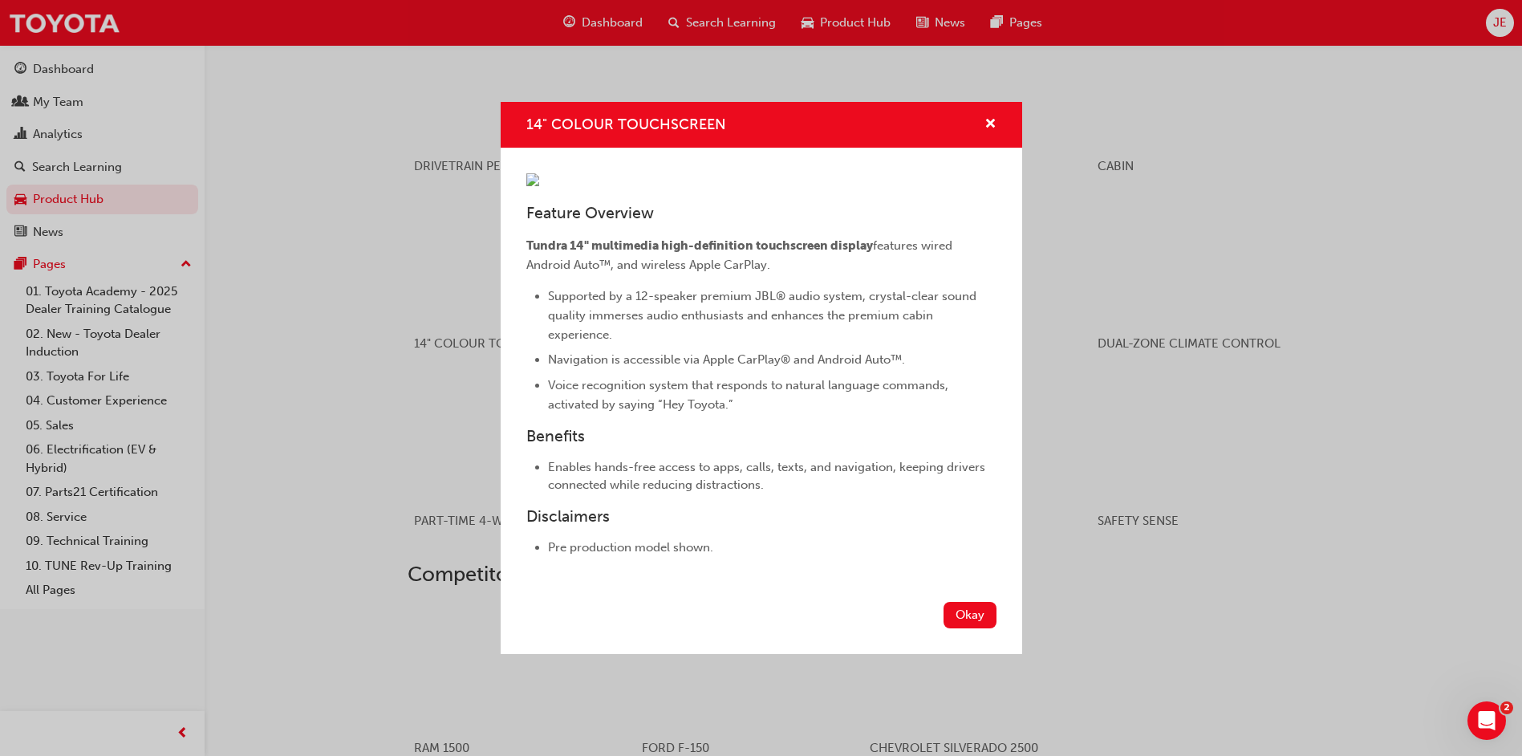
scroll to position [1246, 0]
drag, startPoint x: 561, startPoint y: 574, endPoint x: 680, endPoint y: 591, distance: 120.9
click at [680, 494] on li "Enables hands-free access to apps, calls, texts, and navigation, keeping driver…" at bounding box center [772, 476] width 449 height 36
drag, startPoint x: 560, startPoint y: 652, endPoint x: 664, endPoint y: 652, distance: 103.5
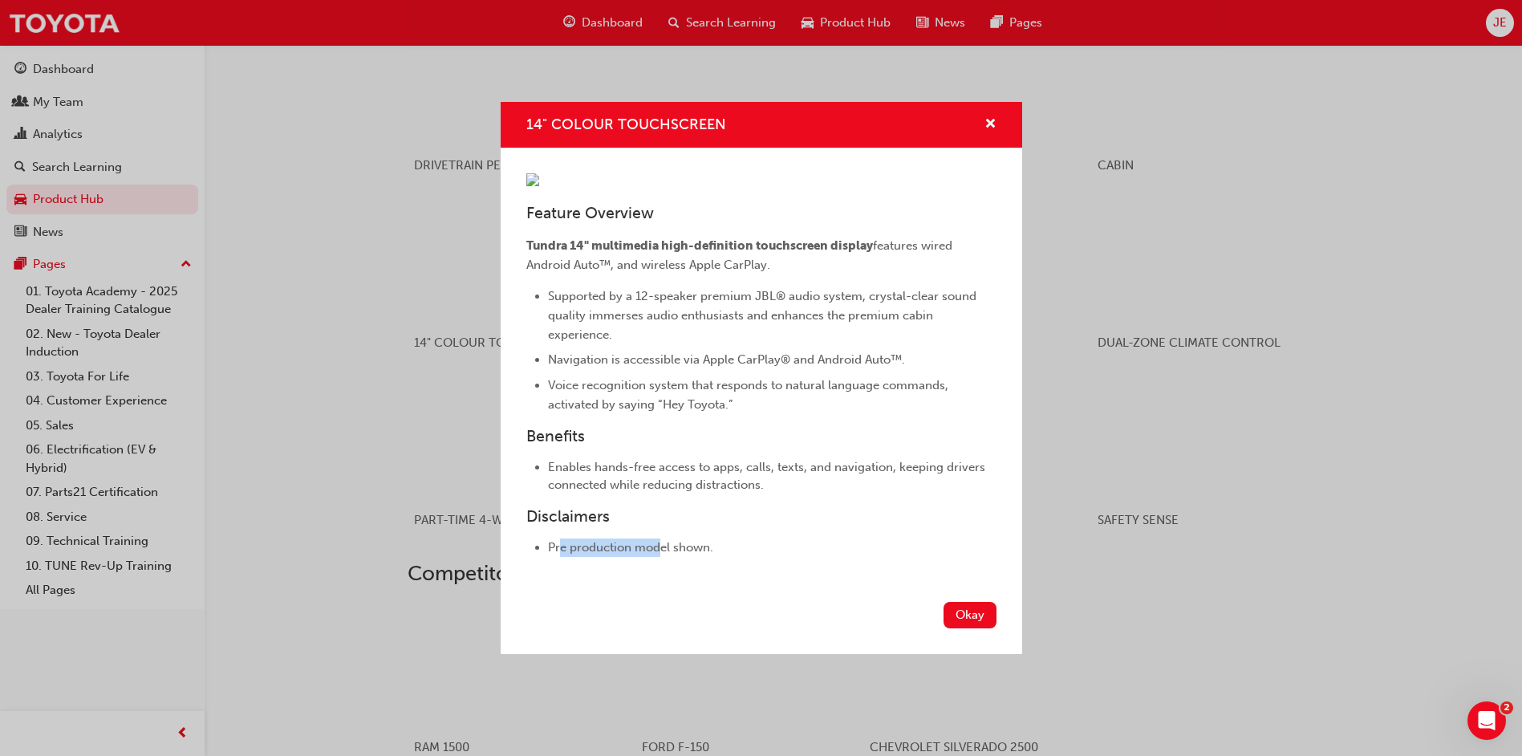
click at [664, 557] on li "Pre production model shown." at bounding box center [772, 547] width 449 height 18
click at [298, 383] on div "14" COLOUR TOUCHSCREEN Feature Overview Tundra 14" multimedia high-definition t…" at bounding box center [761, 378] width 1522 height 756
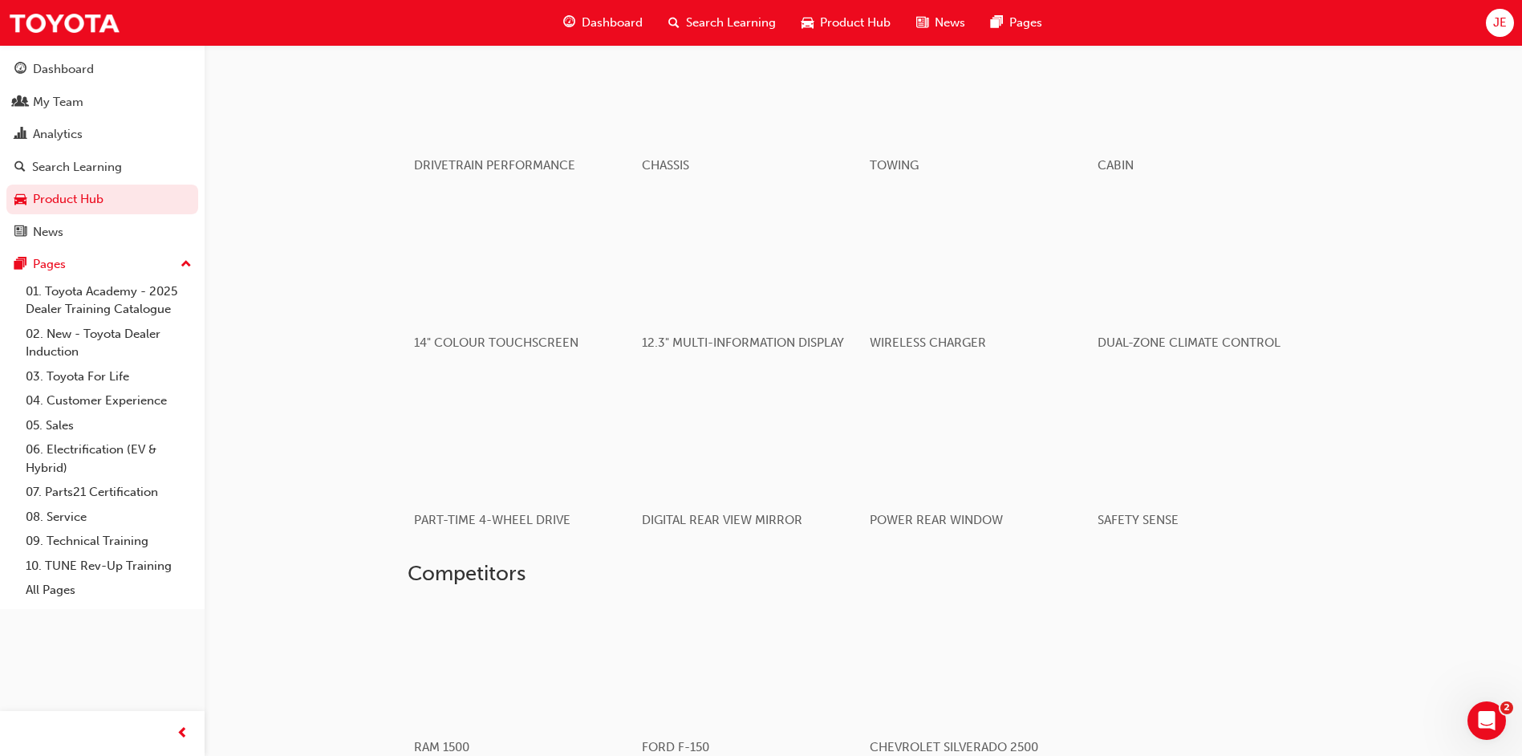
click at [619, 18] on span "Dashboard" at bounding box center [612, 23] width 61 height 18
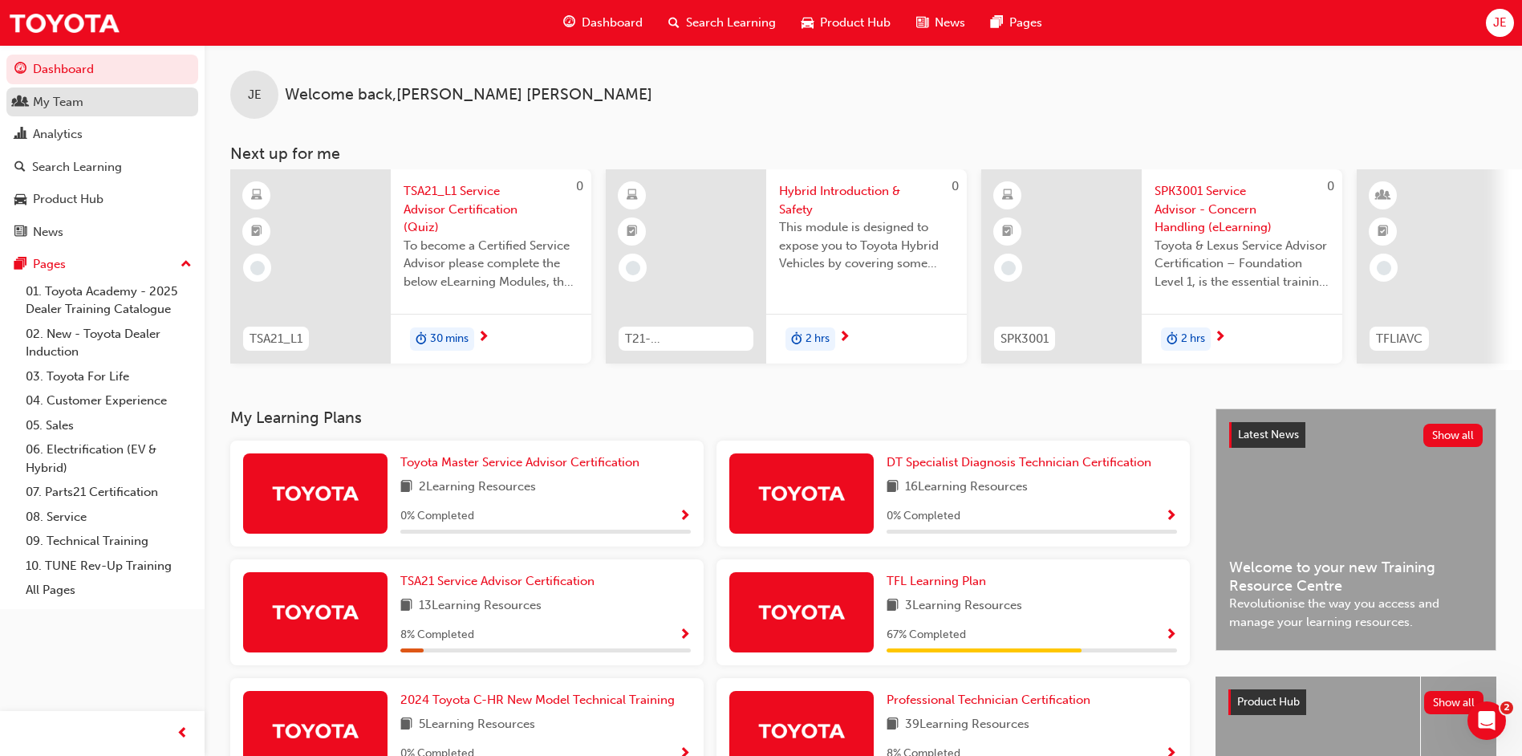
click at [109, 107] on div "My Team" at bounding box center [102, 102] width 176 height 20
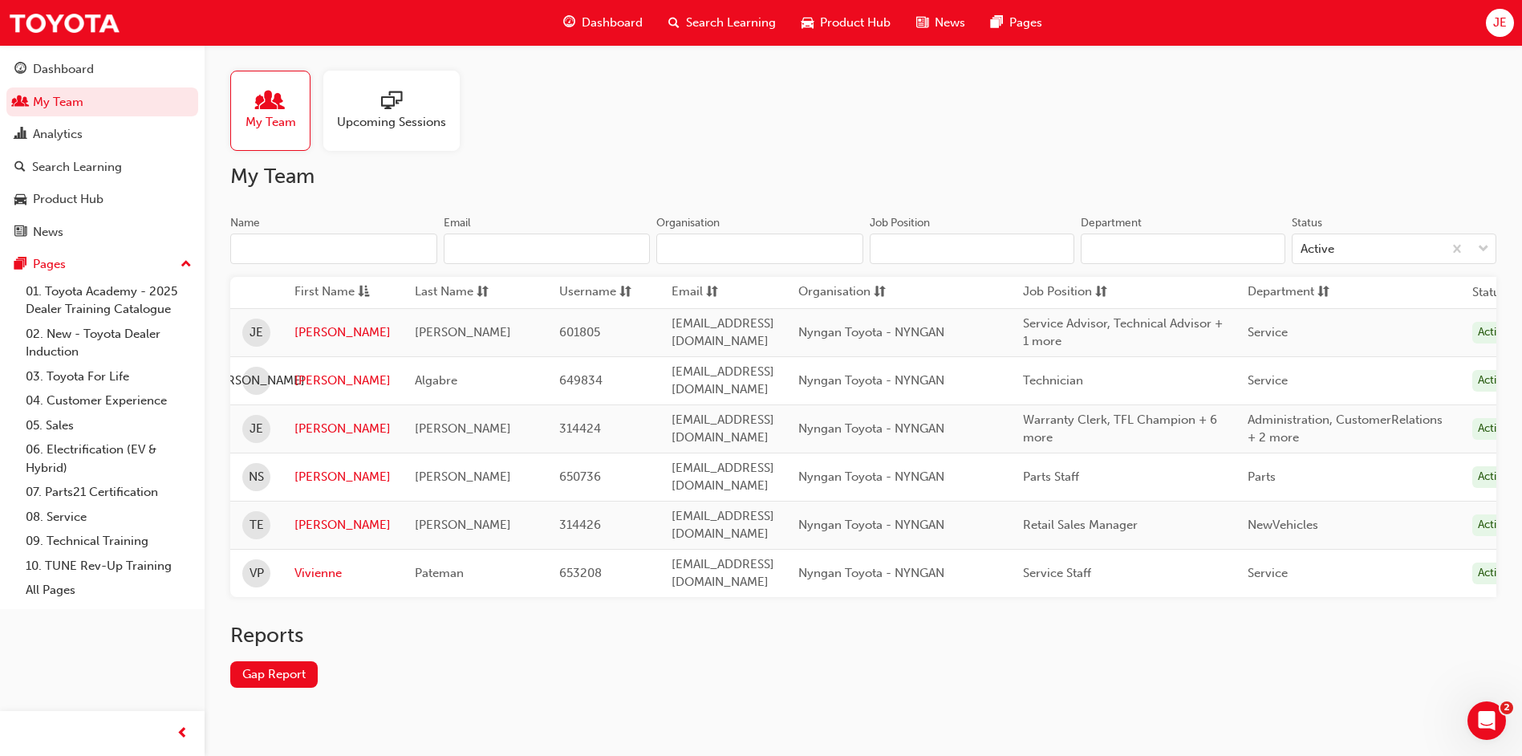
click at [343, 118] on span "Upcoming Sessions" at bounding box center [391, 122] width 109 height 18
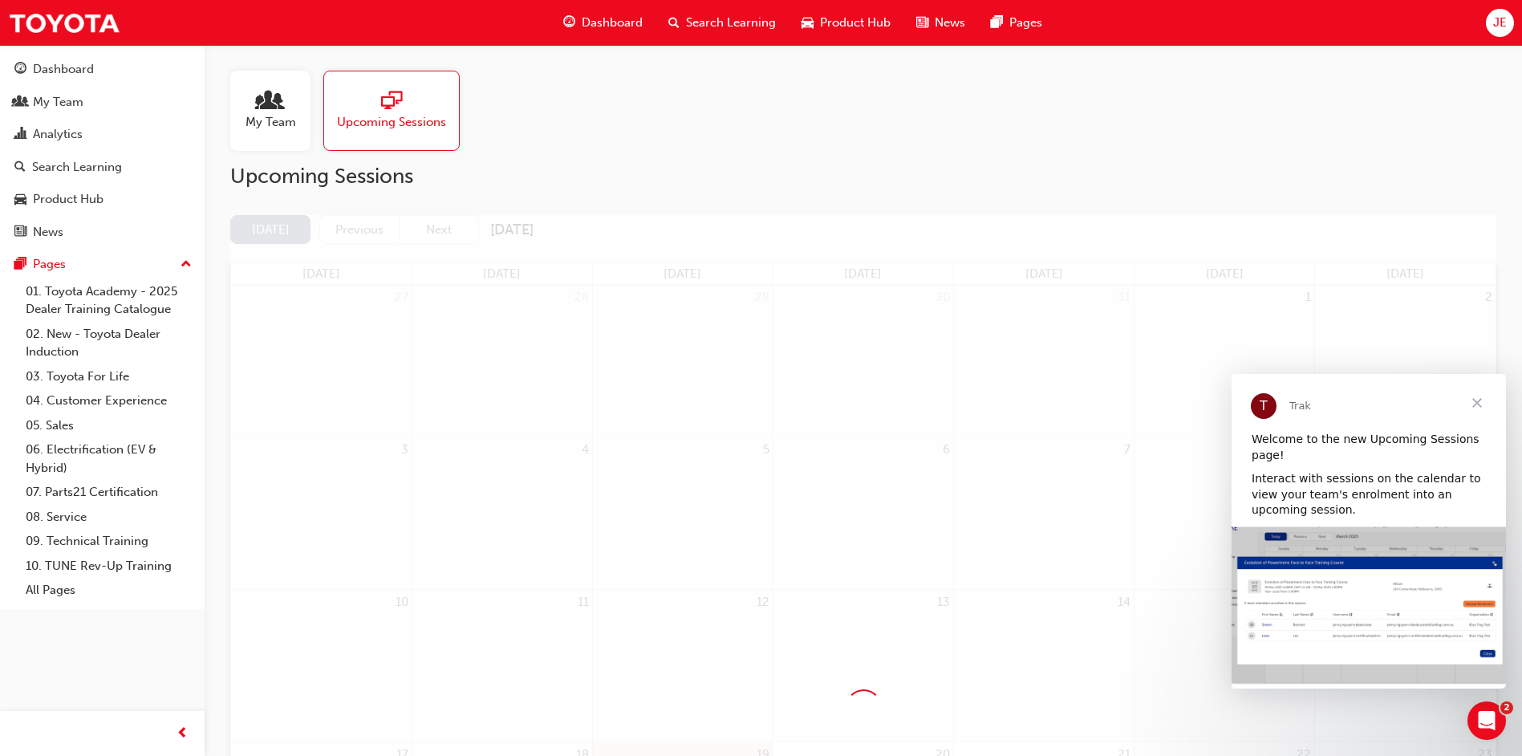
click at [1476, 405] on span "Close" at bounding box center [1477, 403] width 58 height 58
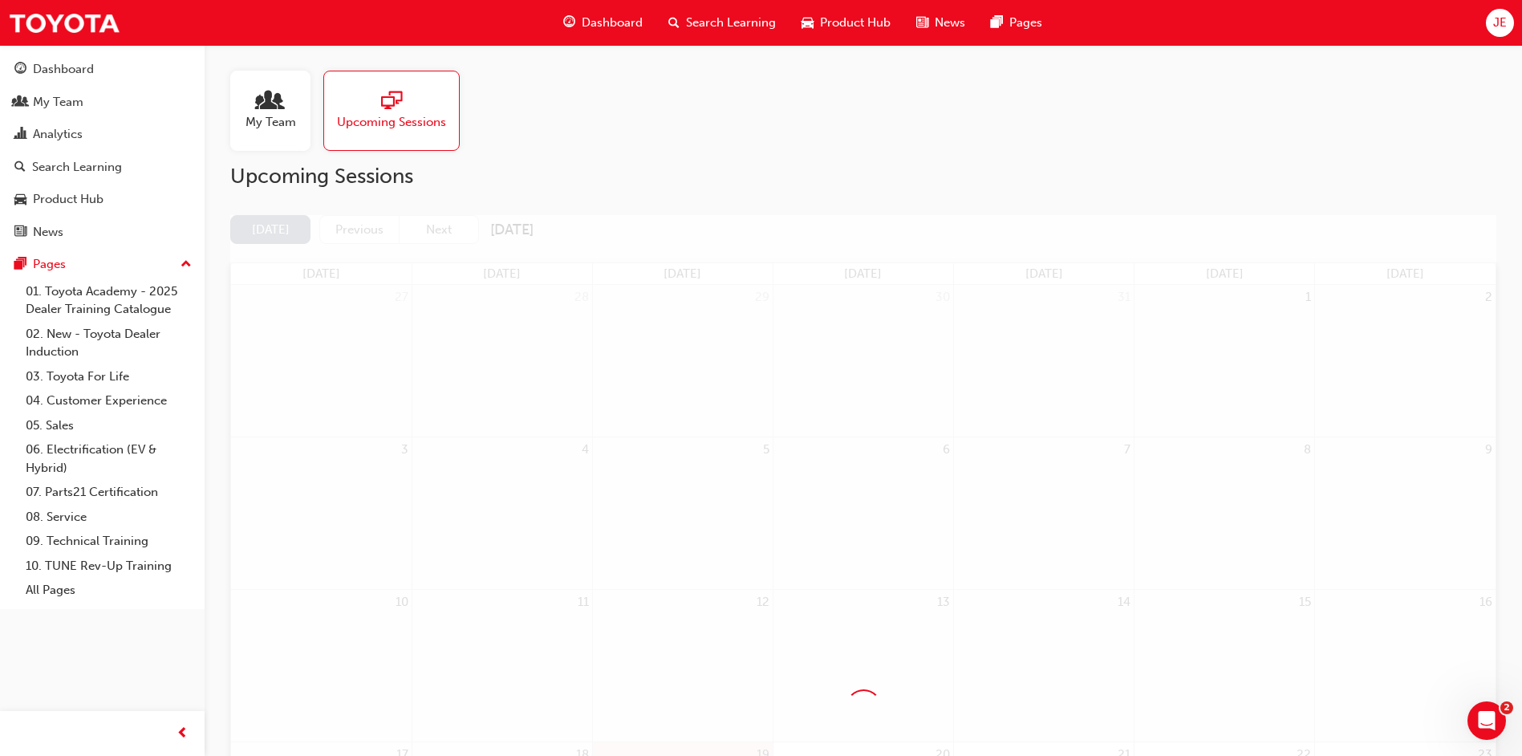
click at [262, 108] on span "people-icon" at bounding box center [270, 102] width 21 height 22
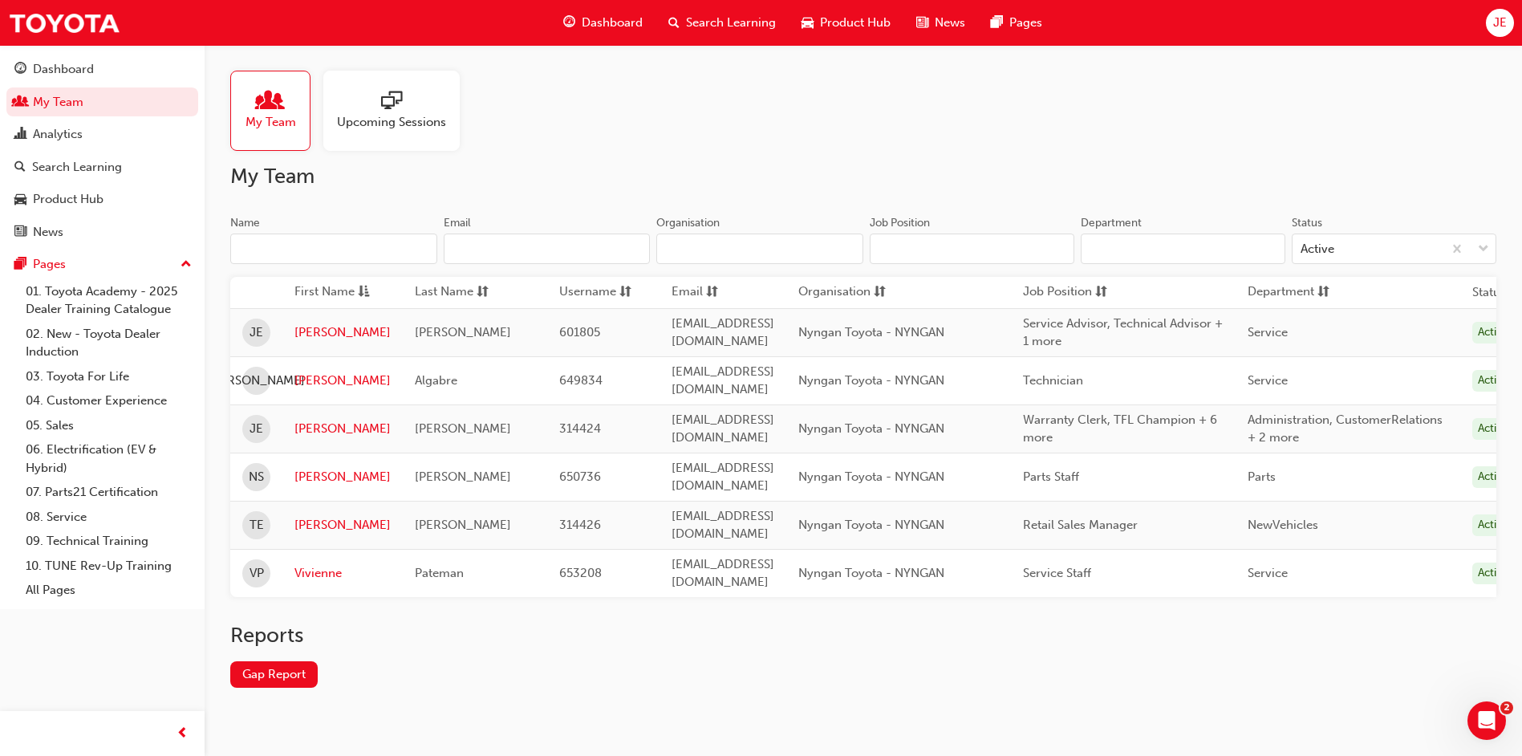
scroll to position [3, 0]
click at [692, 645] on div "Reports Gap Report" at bounding box center [863, 664] width 1266 height 91
click at [581, 16] on div "Dashboard" at bounding box center [602, 22] width 105 height 33
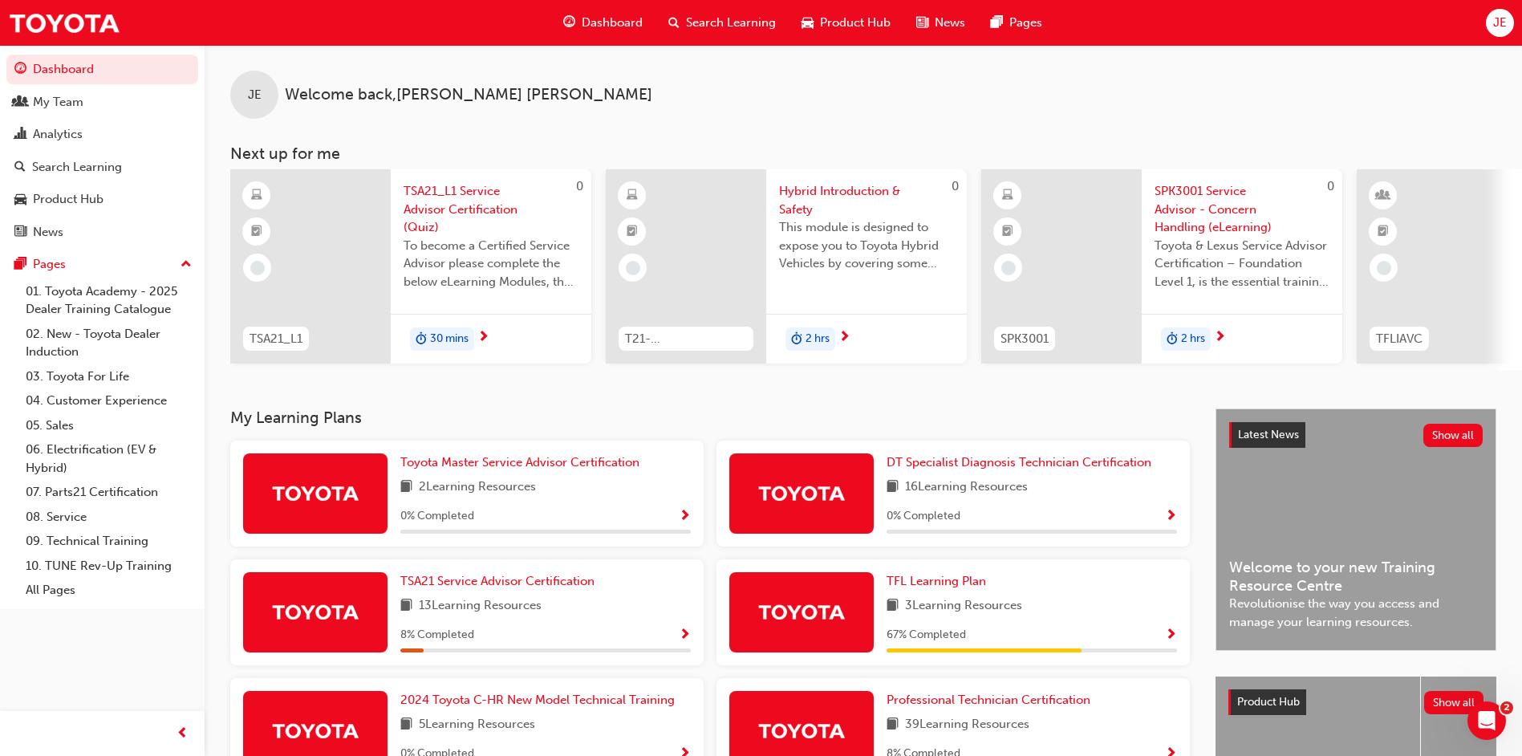
click at [1510, 30] on div "JE" at bounding box center [1500, 23] width 28 height 28
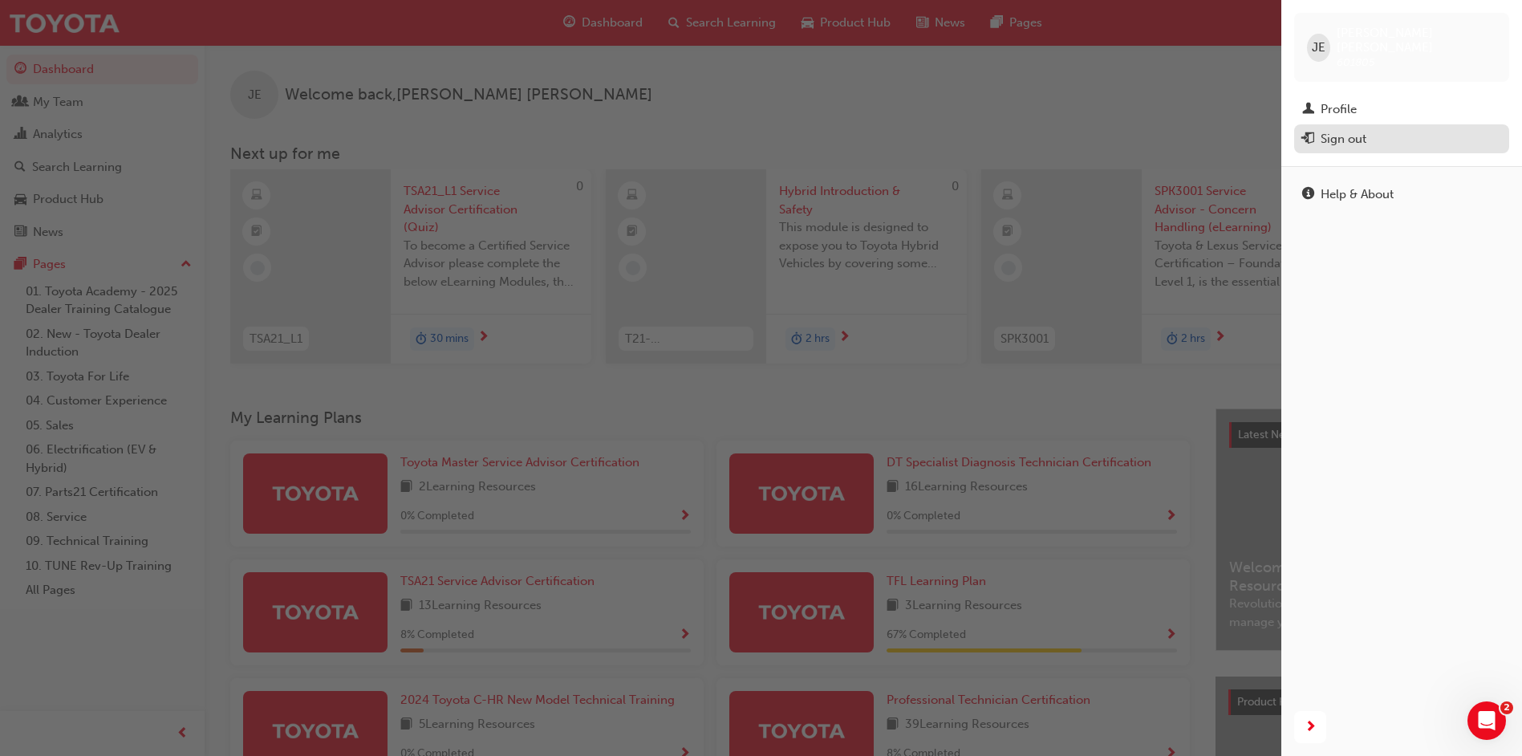
click at [1431, 129] on div "Sign out" at bounding box center [1401, 139] width 199 height 20
